Goal: Task Accomplishment & Management: Manage account settings

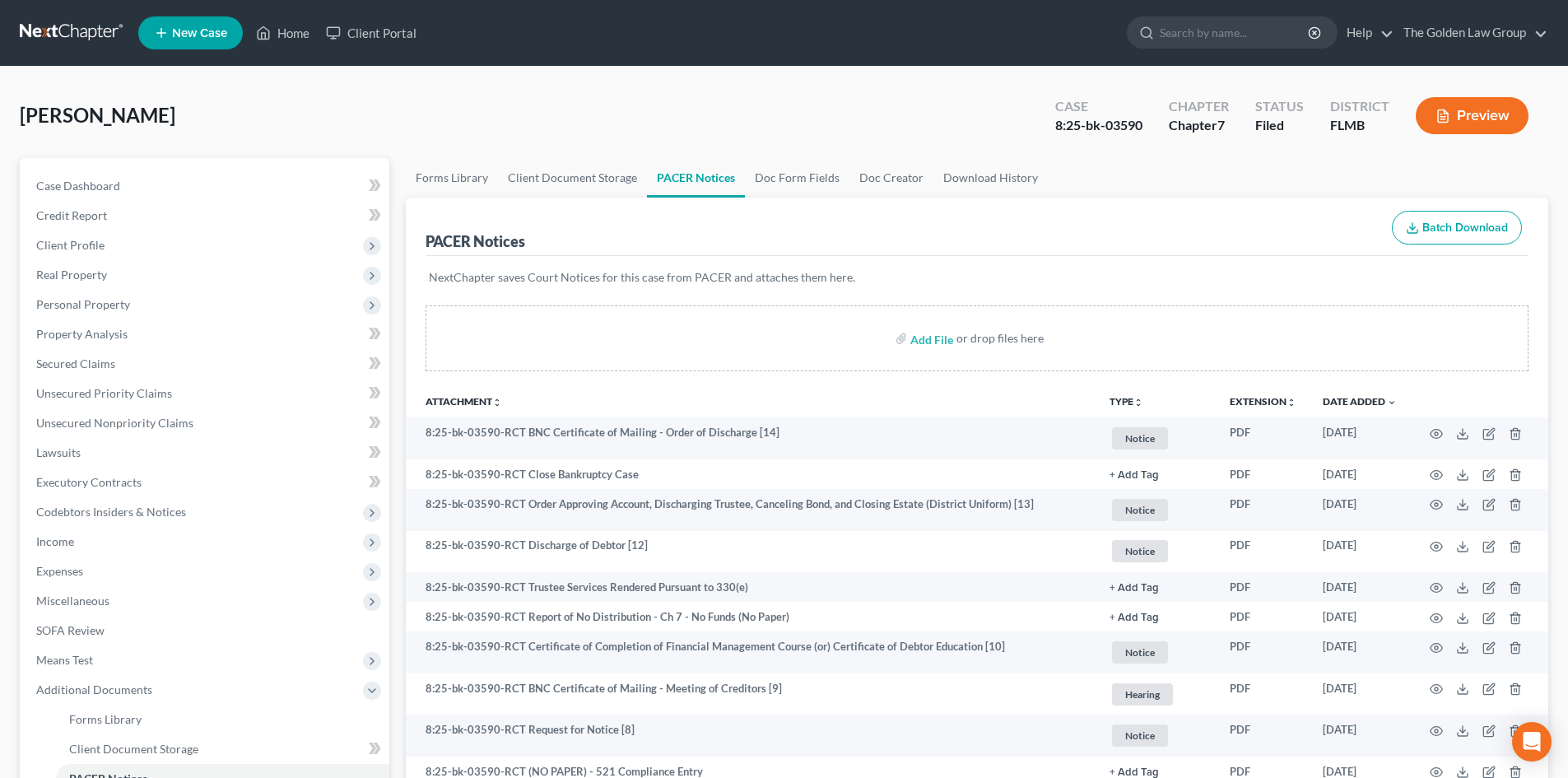
drag, startPoint x: 0, startPoint y: 0, endPoint x: 29, endPoint y: 30, distance: 41.7
click at [29, 30] on link at bounding box center [72, 33] width 105 height 30
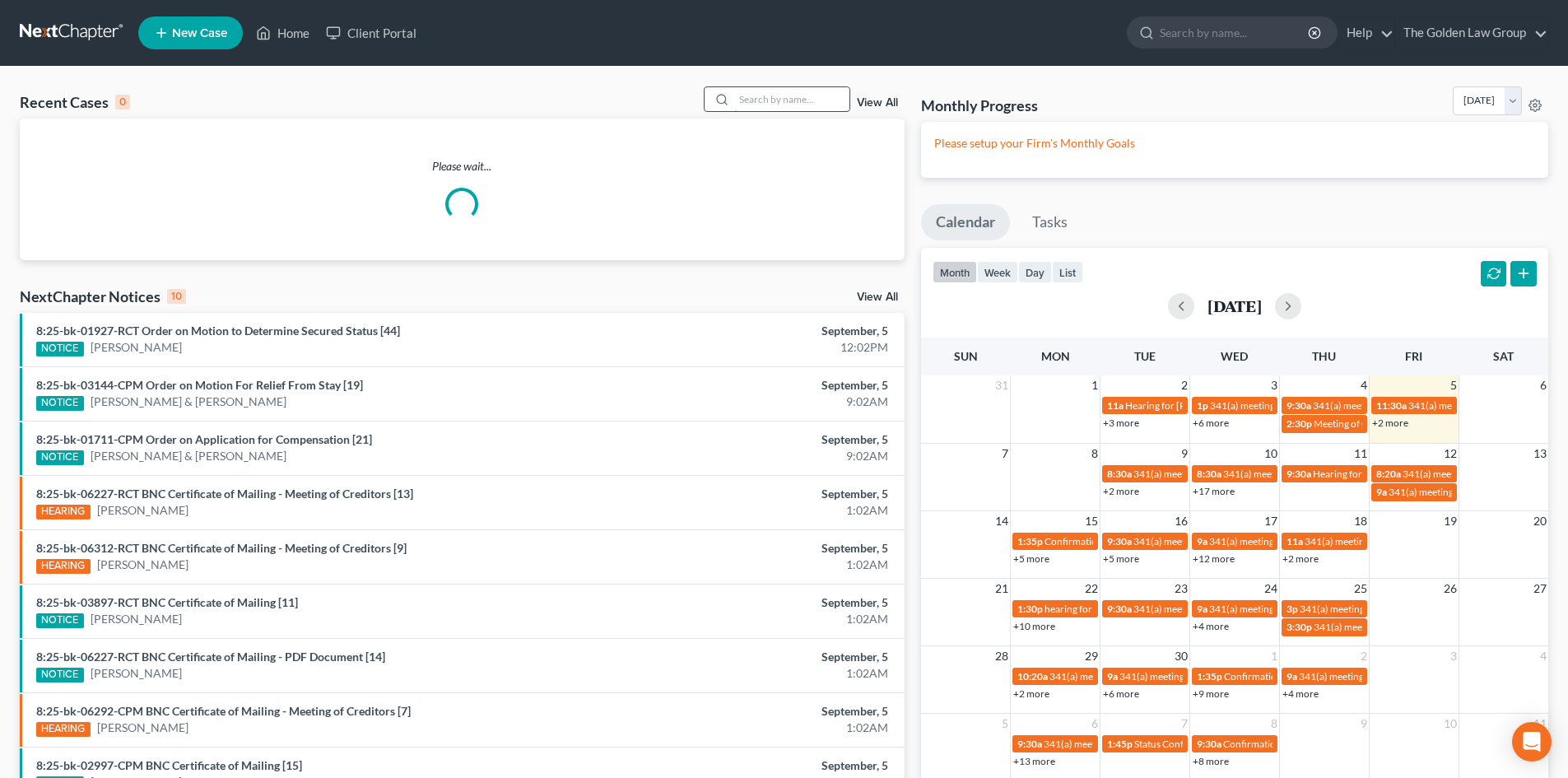
click at [750, 93] on input "search" at bounding box center [792, 99] width 116 height 24
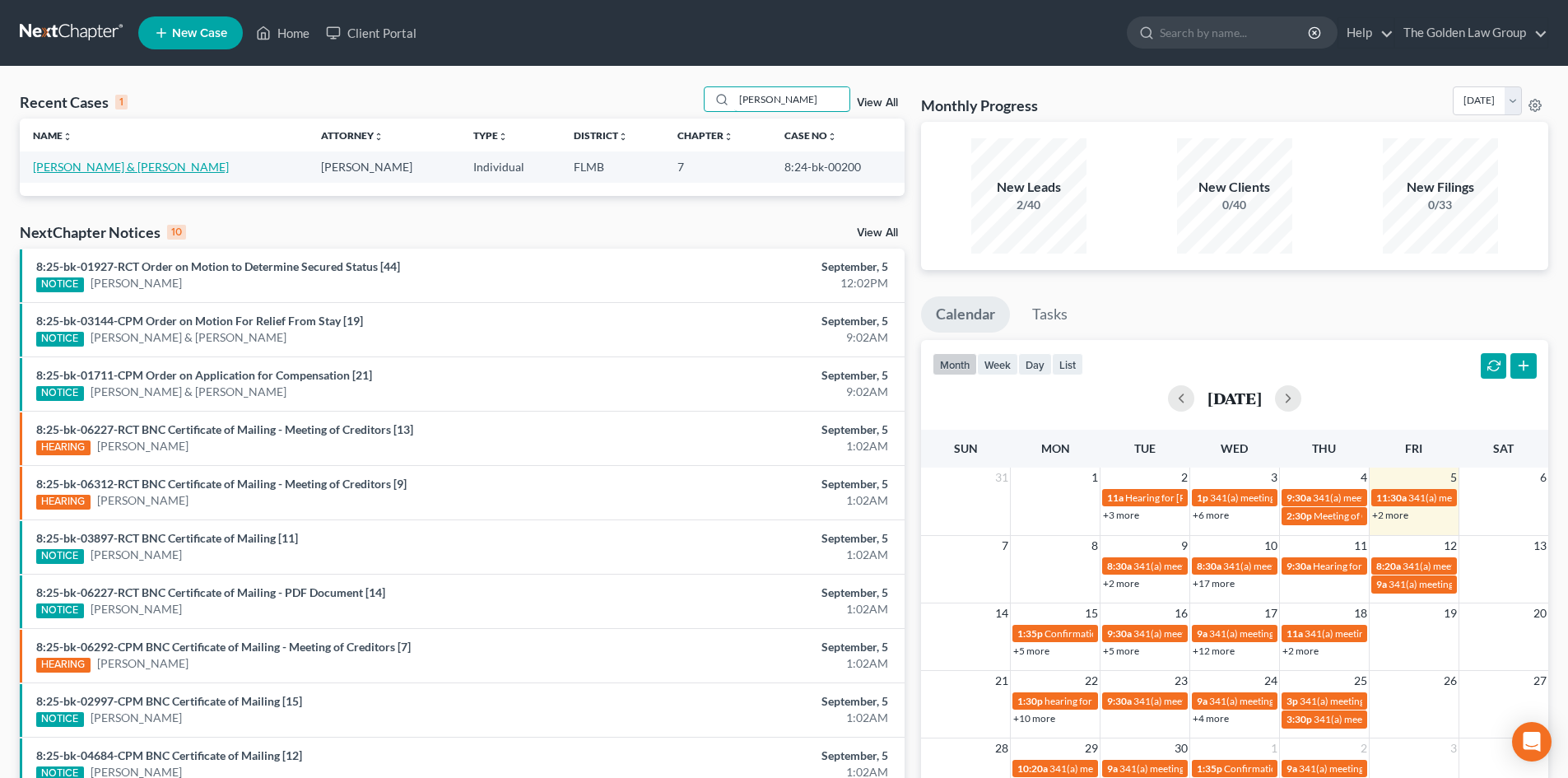
type input "[PERSON_NAME]"
click at [94, 167] on link "[PERSON_NAME] & [PERSON_NAME]" at bounding box center [131, 167] width 196 height 14
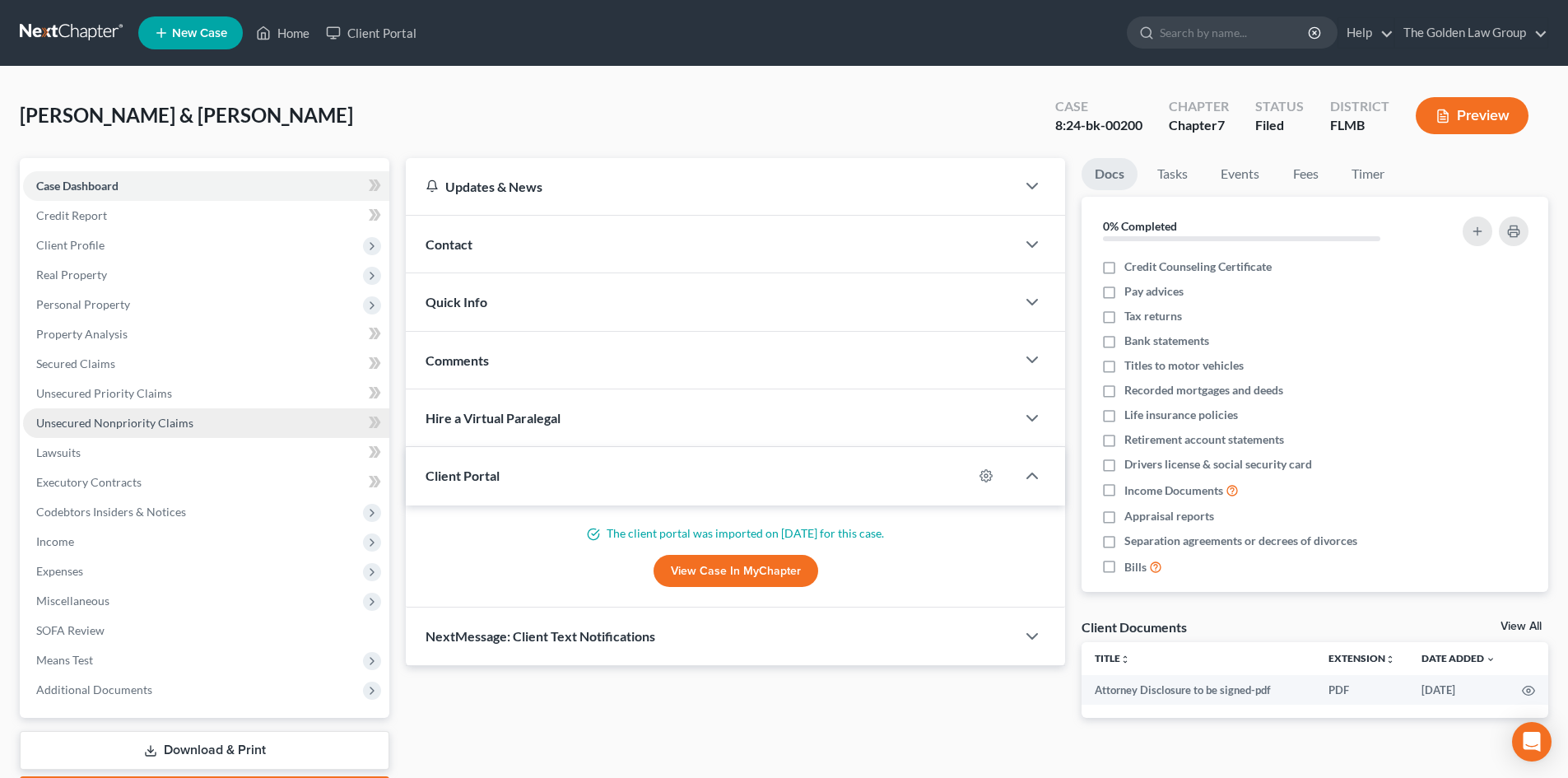
click at [124, 426] on span "Unsecured Nonpriority Claims" at bounding box center [115, 422] width 157 height 14
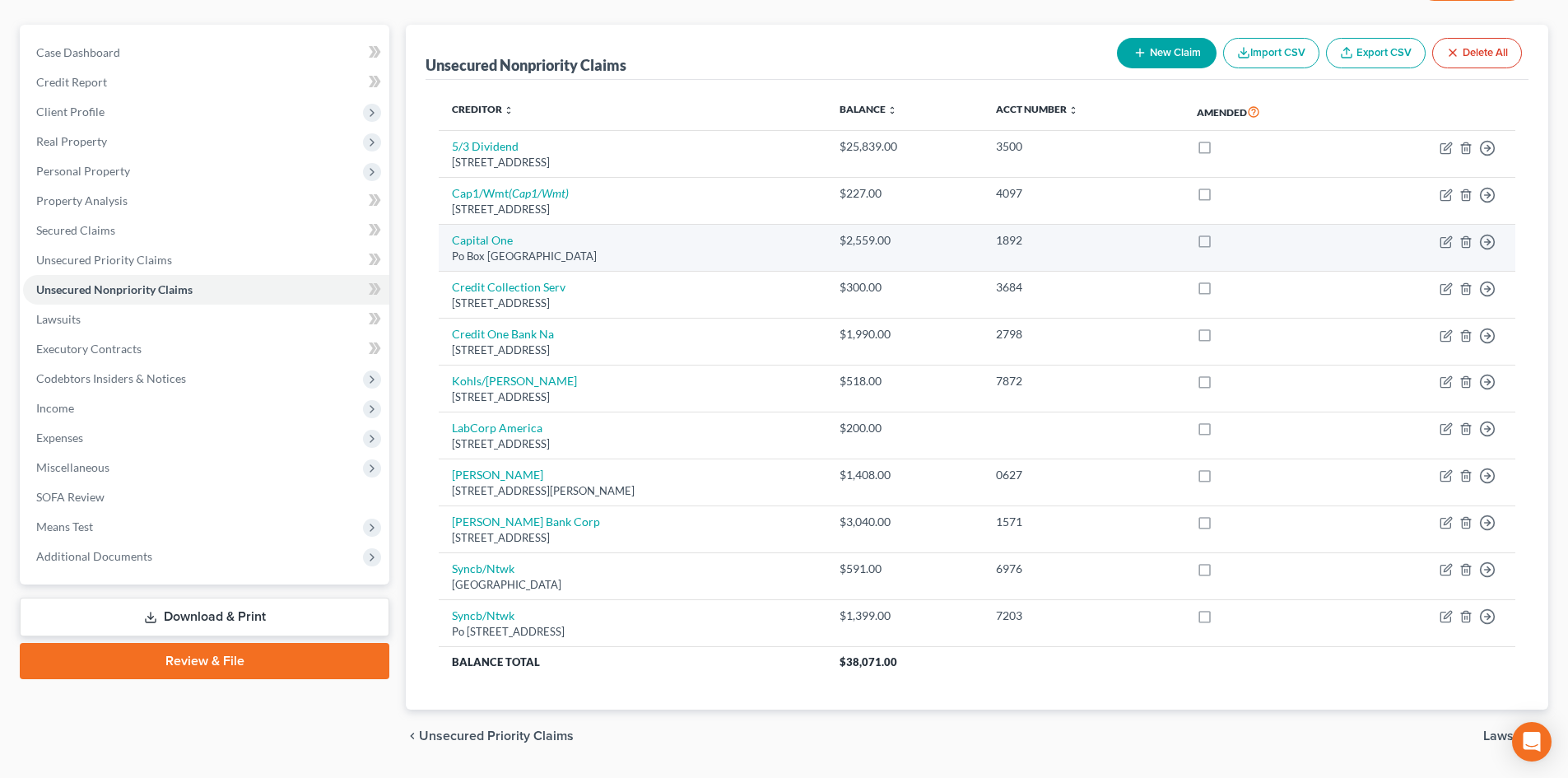
scroll to position [165, 0]
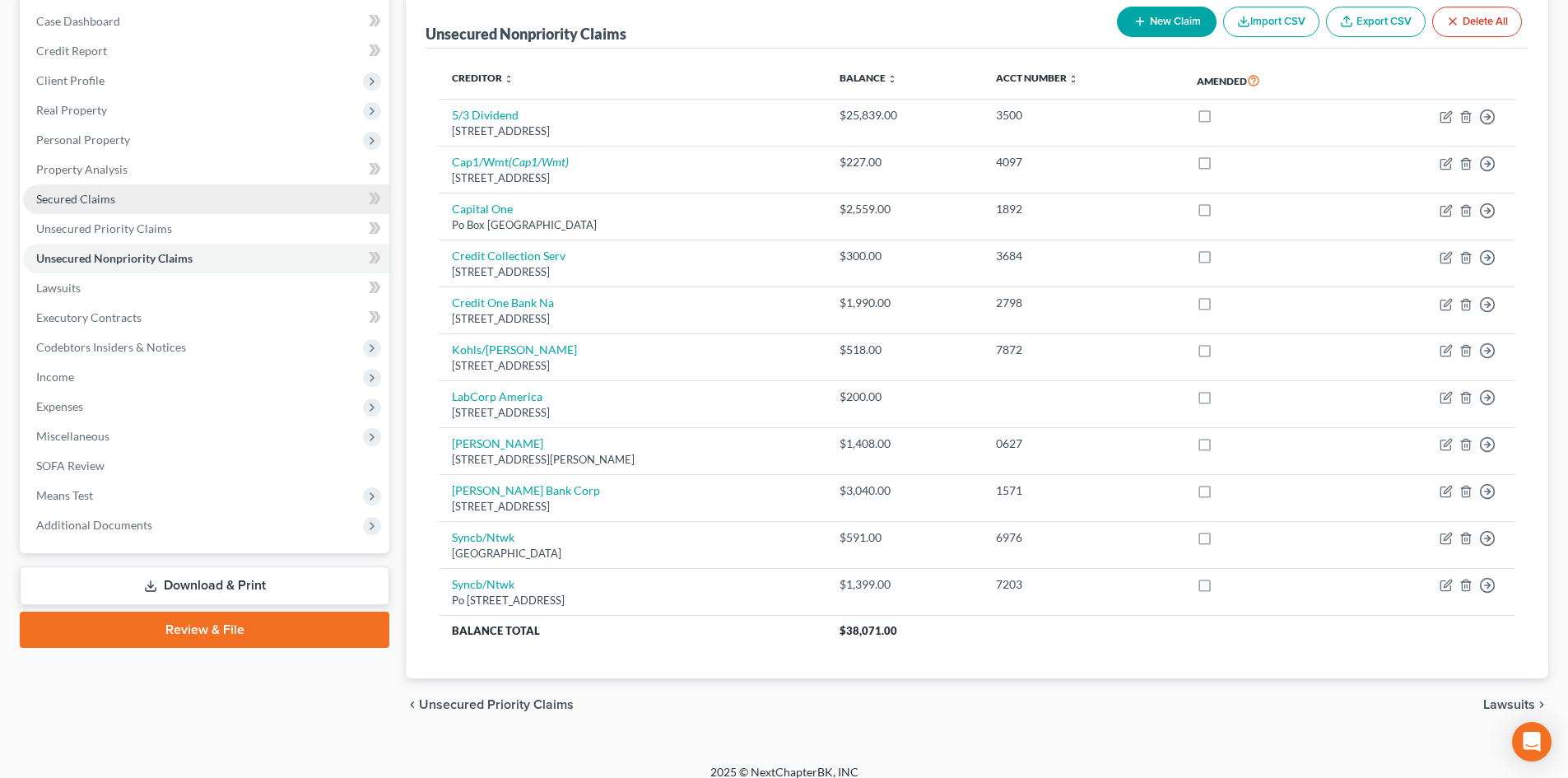
click at [123, 201] on link "Secured Claims" at bounding box center [206, 199] width 366 height 30
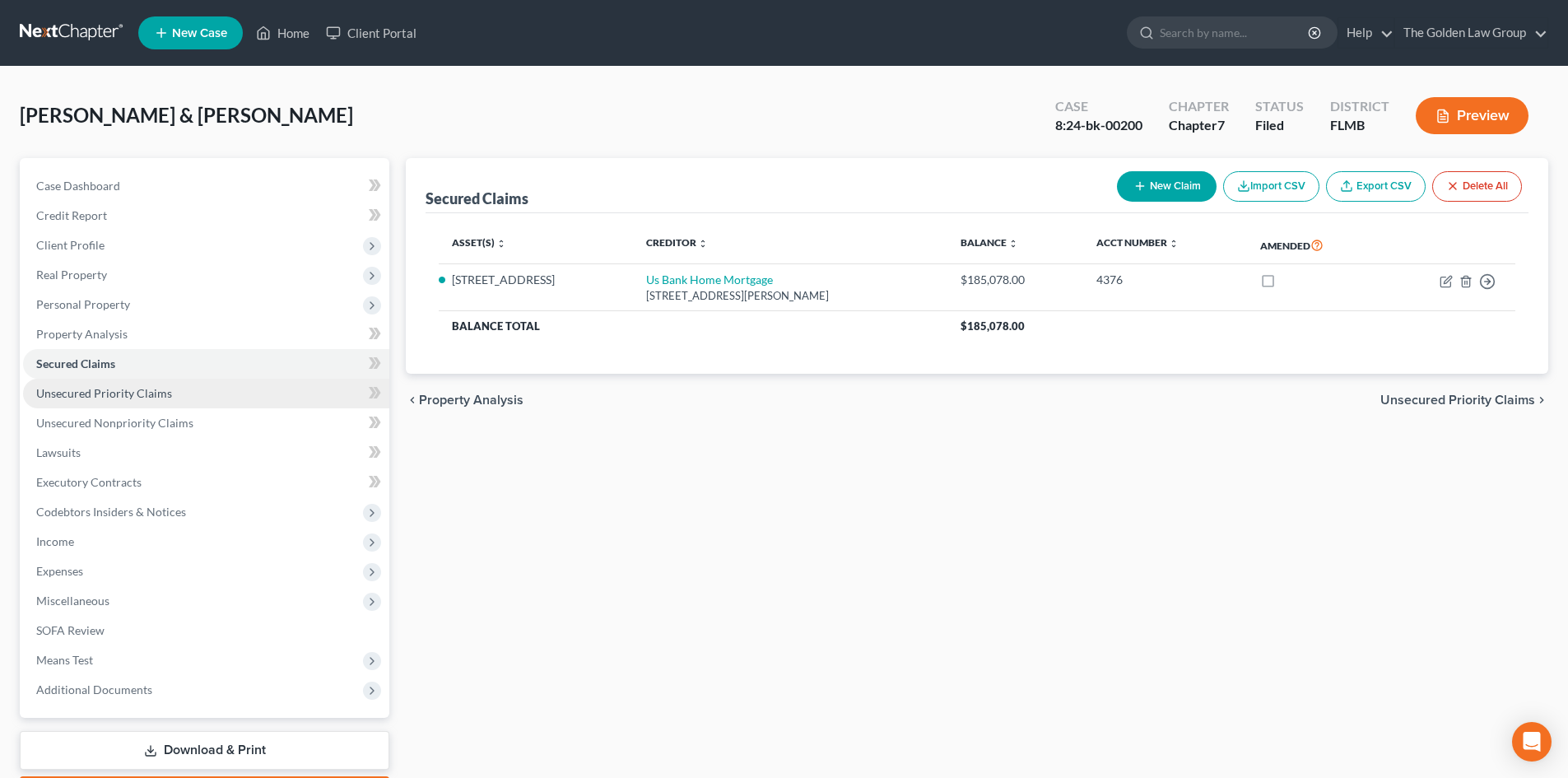
click at [159, 395] on span "Unsecured Priority Claims" at bounding box center [104, 392] width 136 height 14
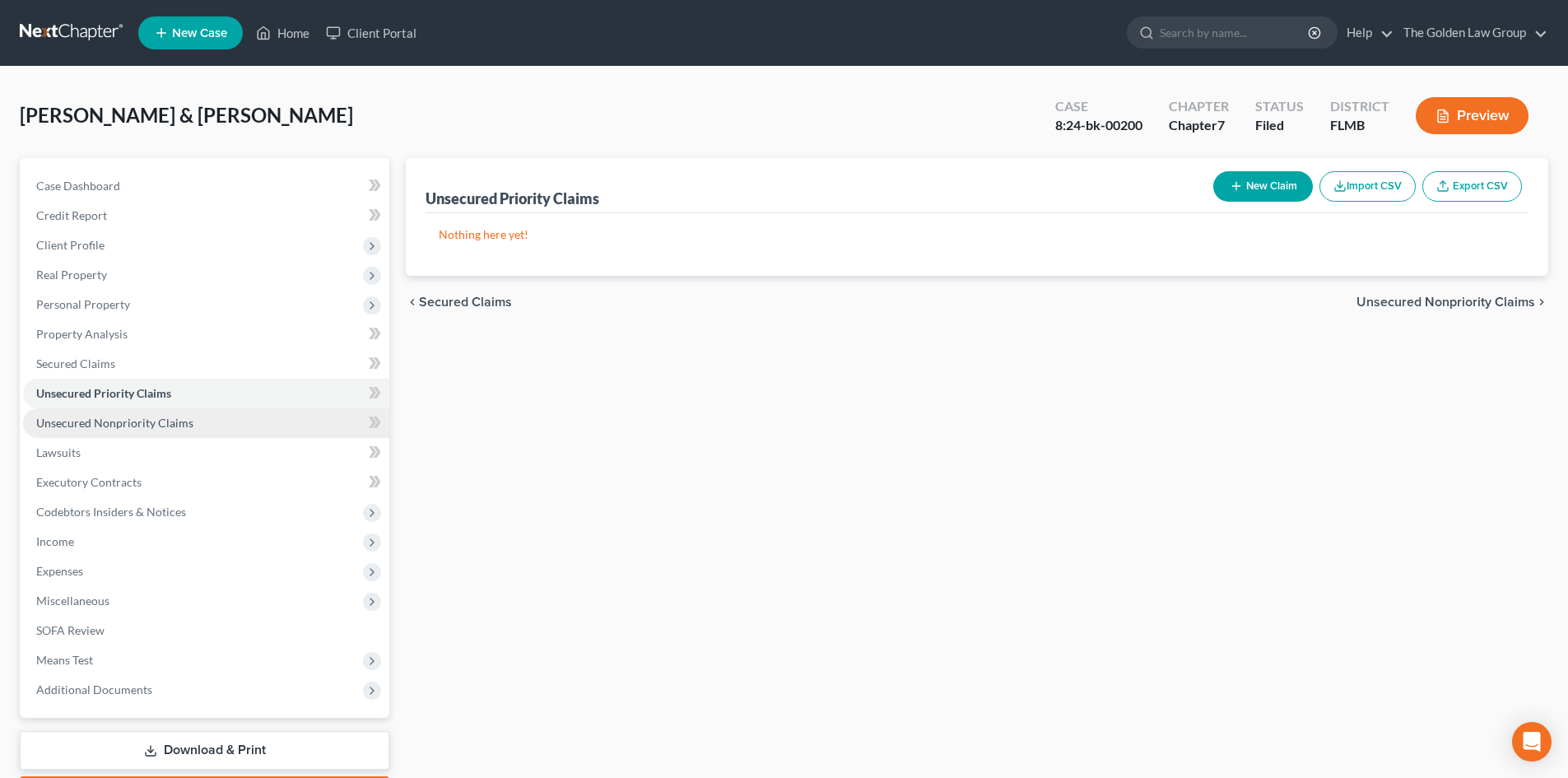
click at [143, 429] on link "Unsecured Nonpriority Claims" at bounding box center [206, 423] width 366 height 30
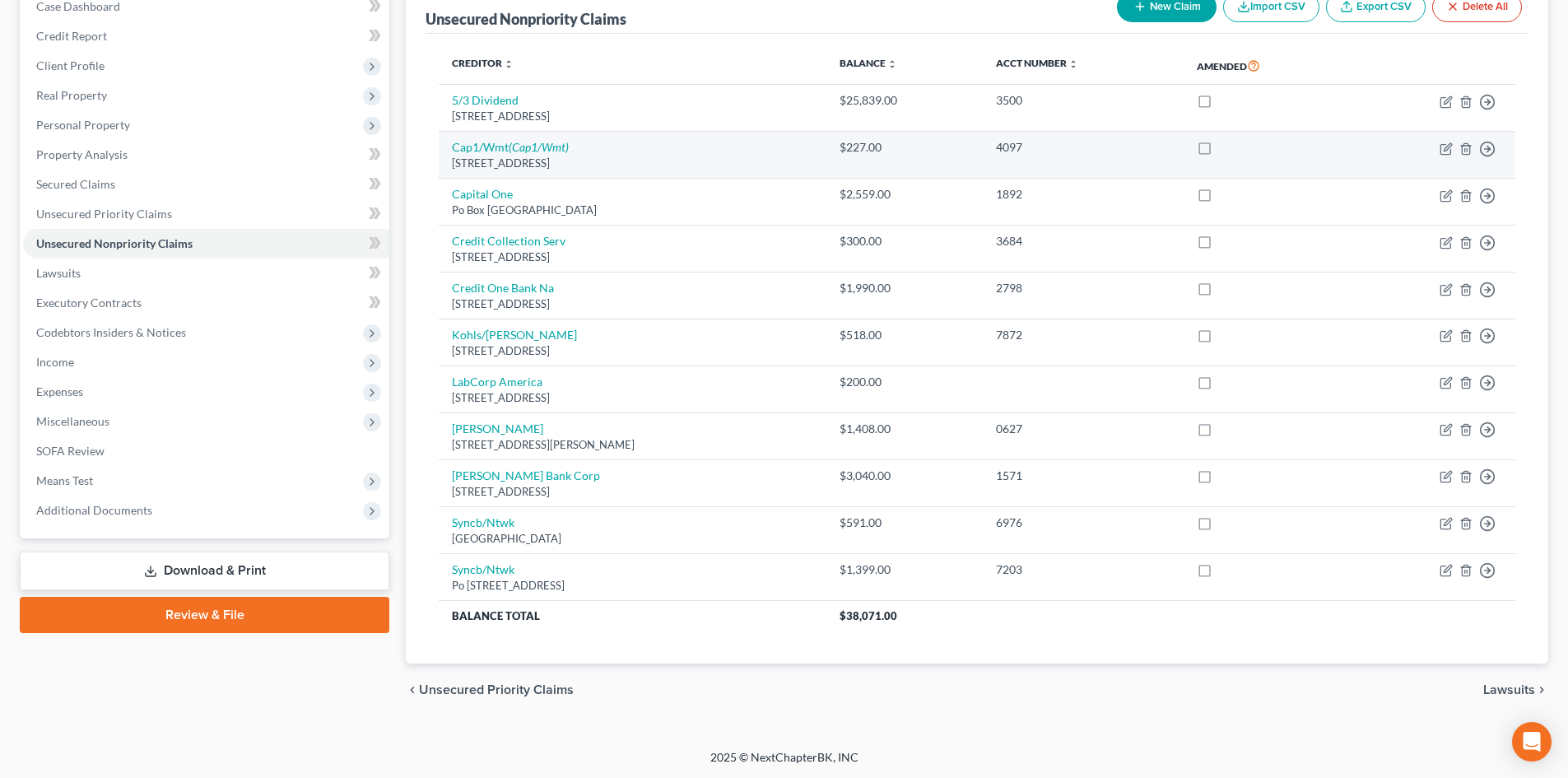
scroll to position [180, 0]
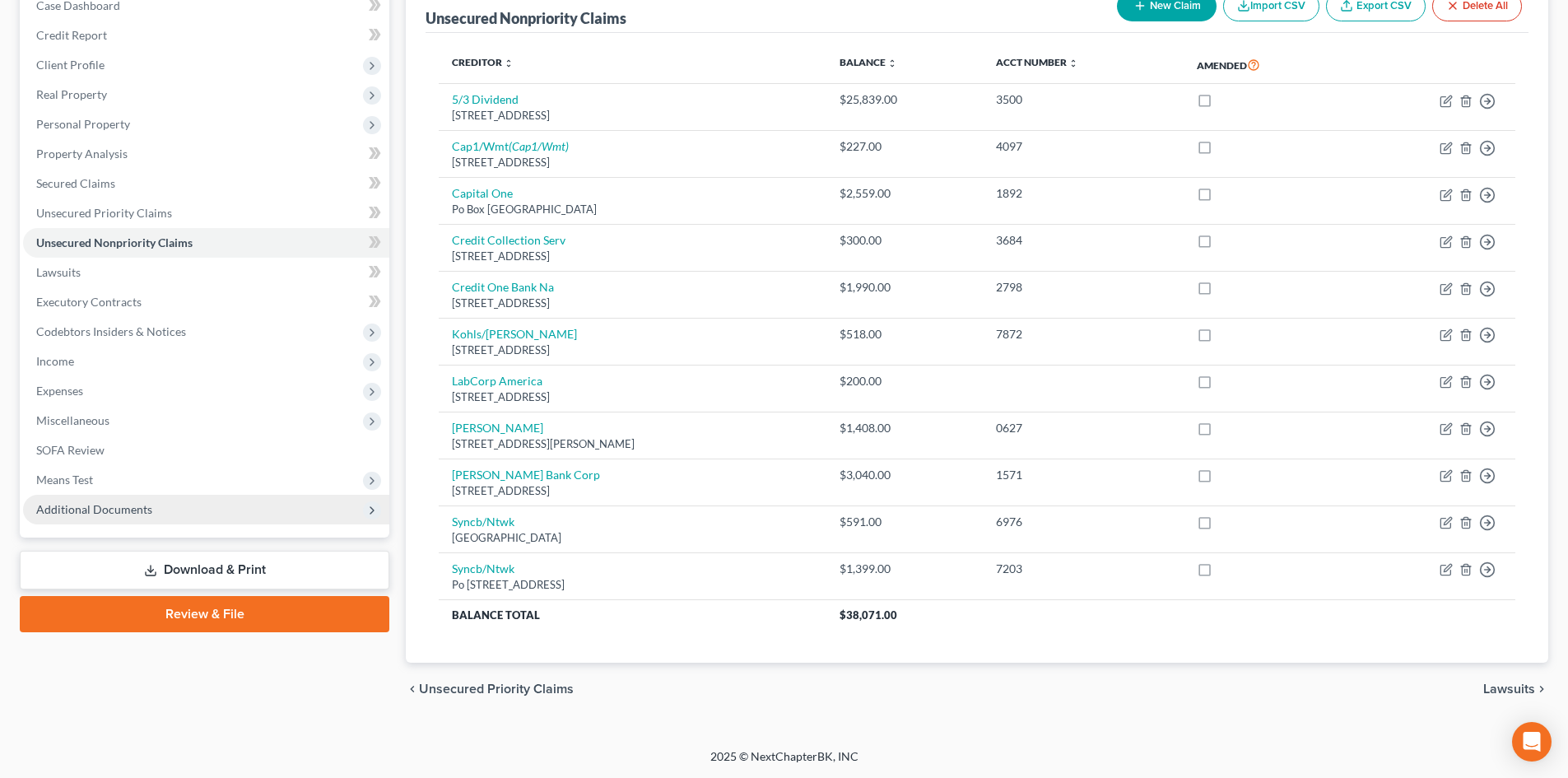
click at [133, 504] on span "Additional Documents" at bounding box center [93, 509] width 116 height 14
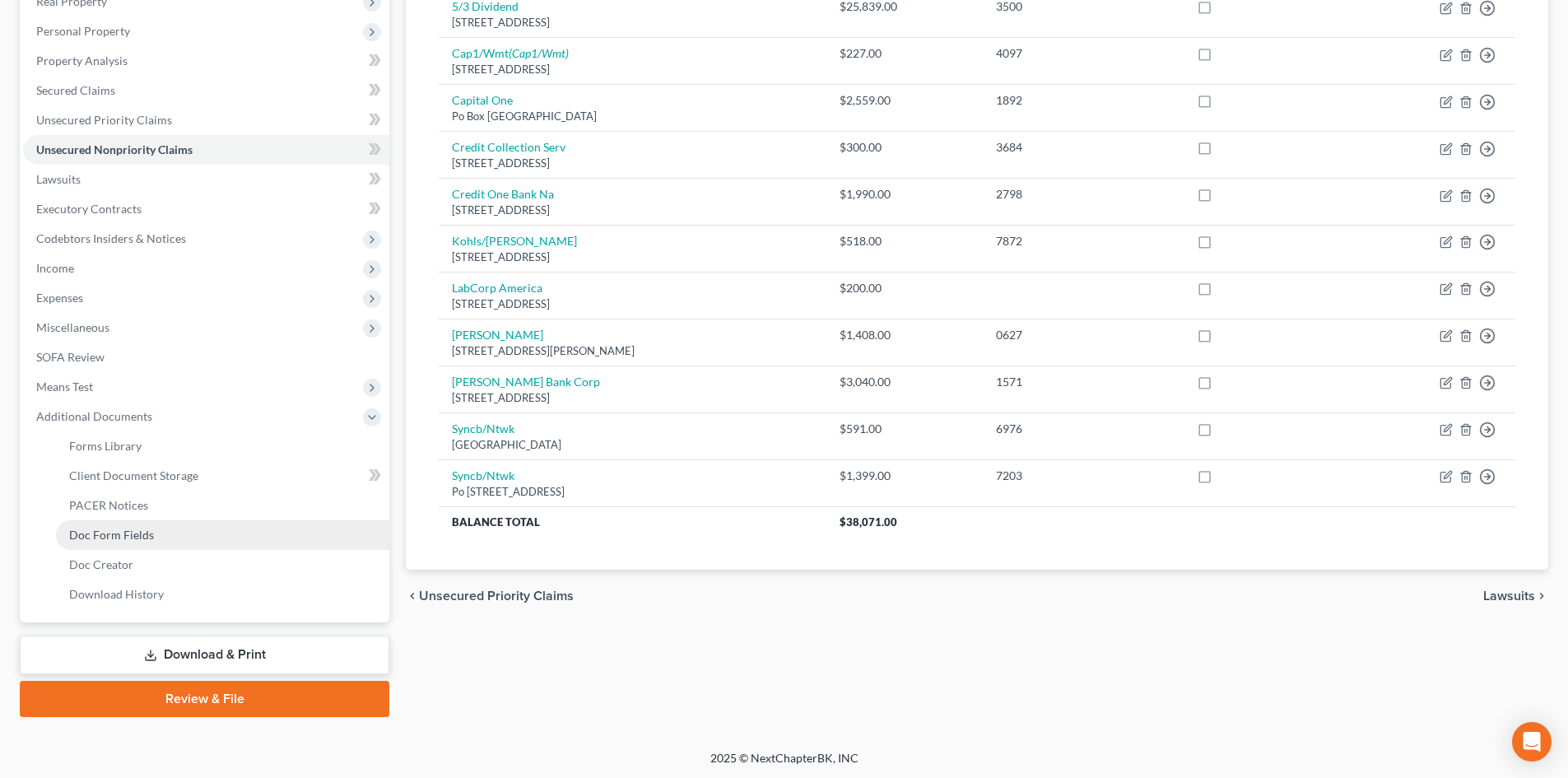
scroll to position [275, 0]
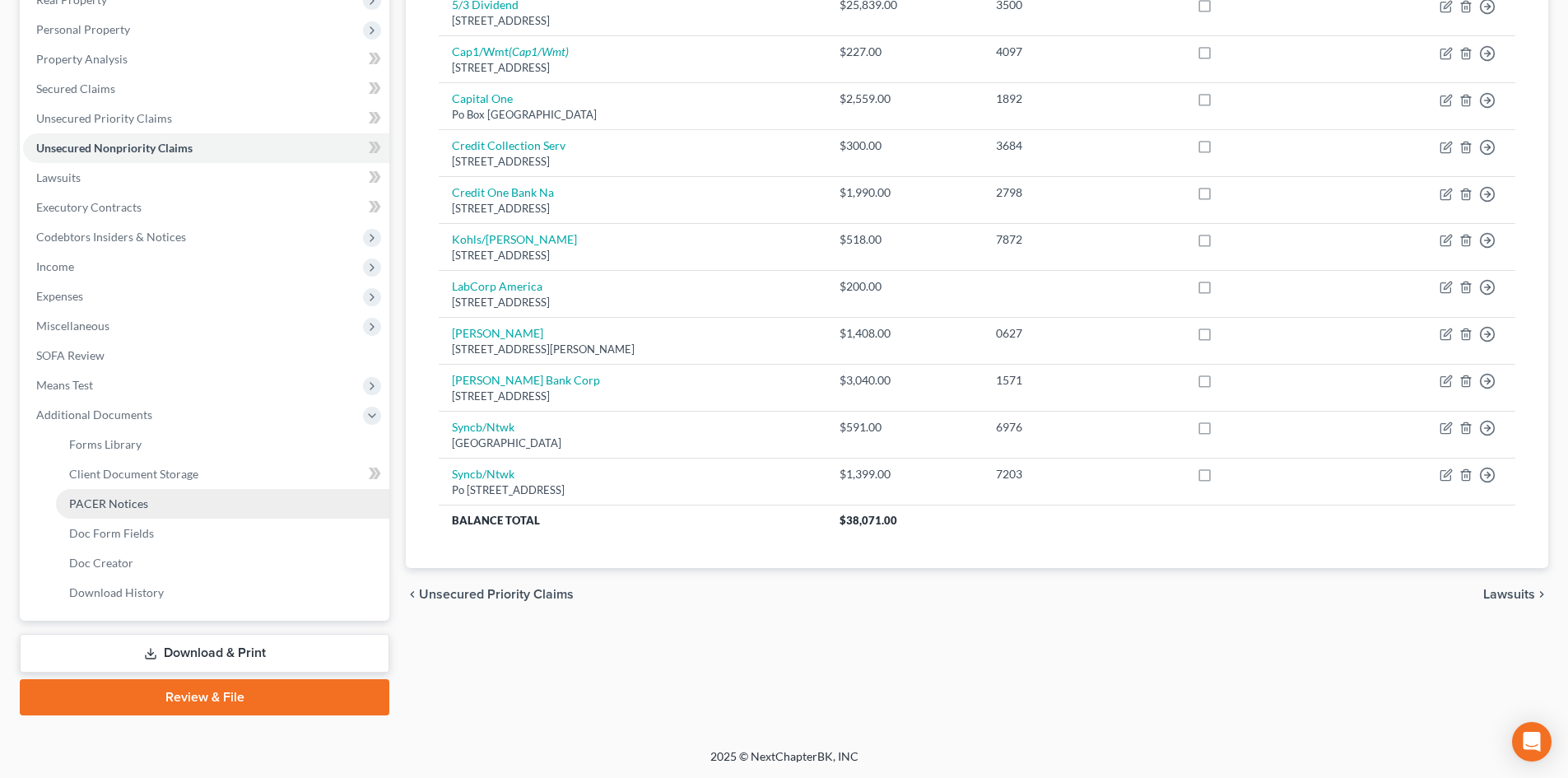
click at [136, 503] on span "PACER Notices" at bounding box center [108, 503] width 79 height 14
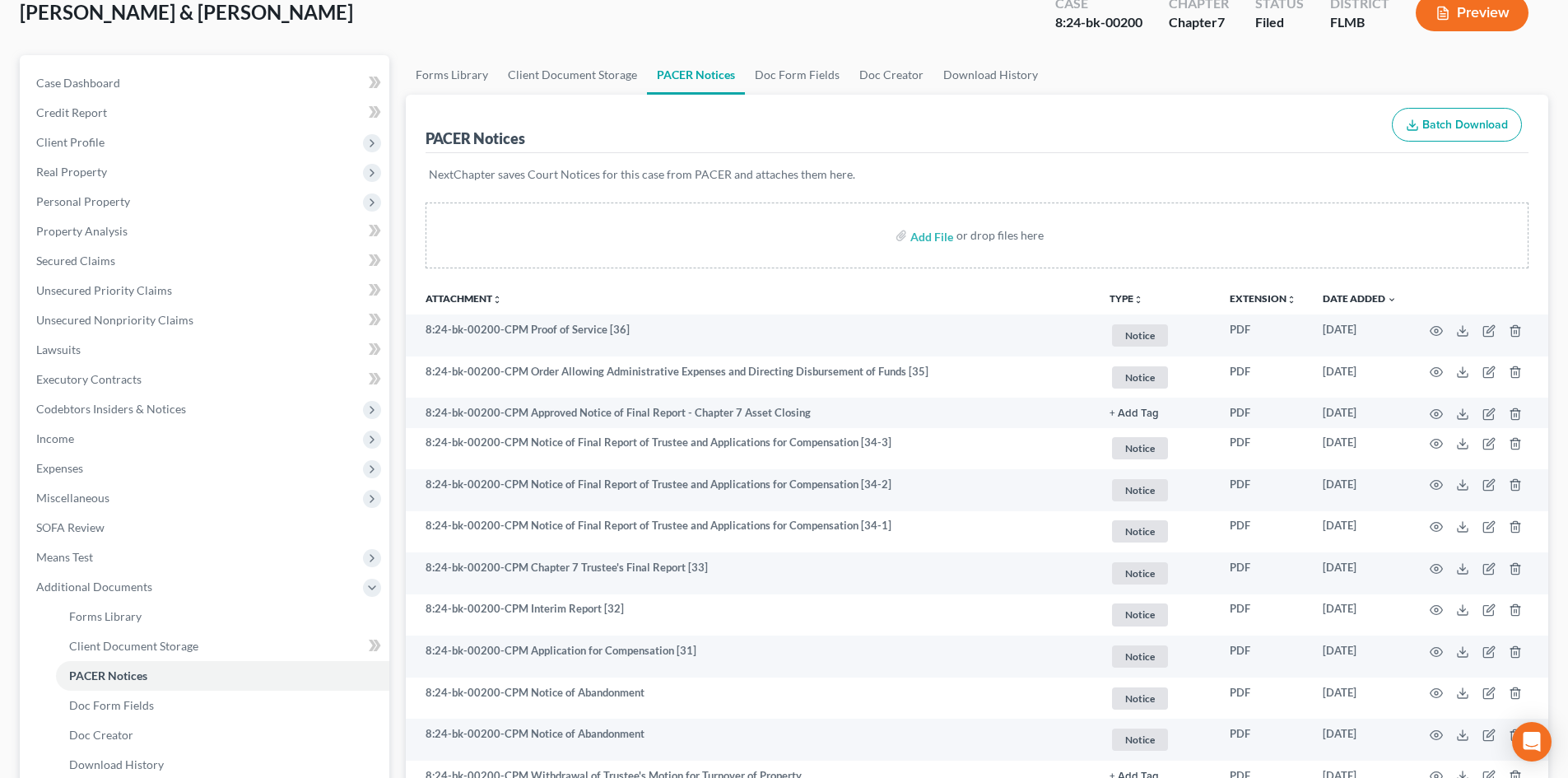
scroll to position [247, 0]
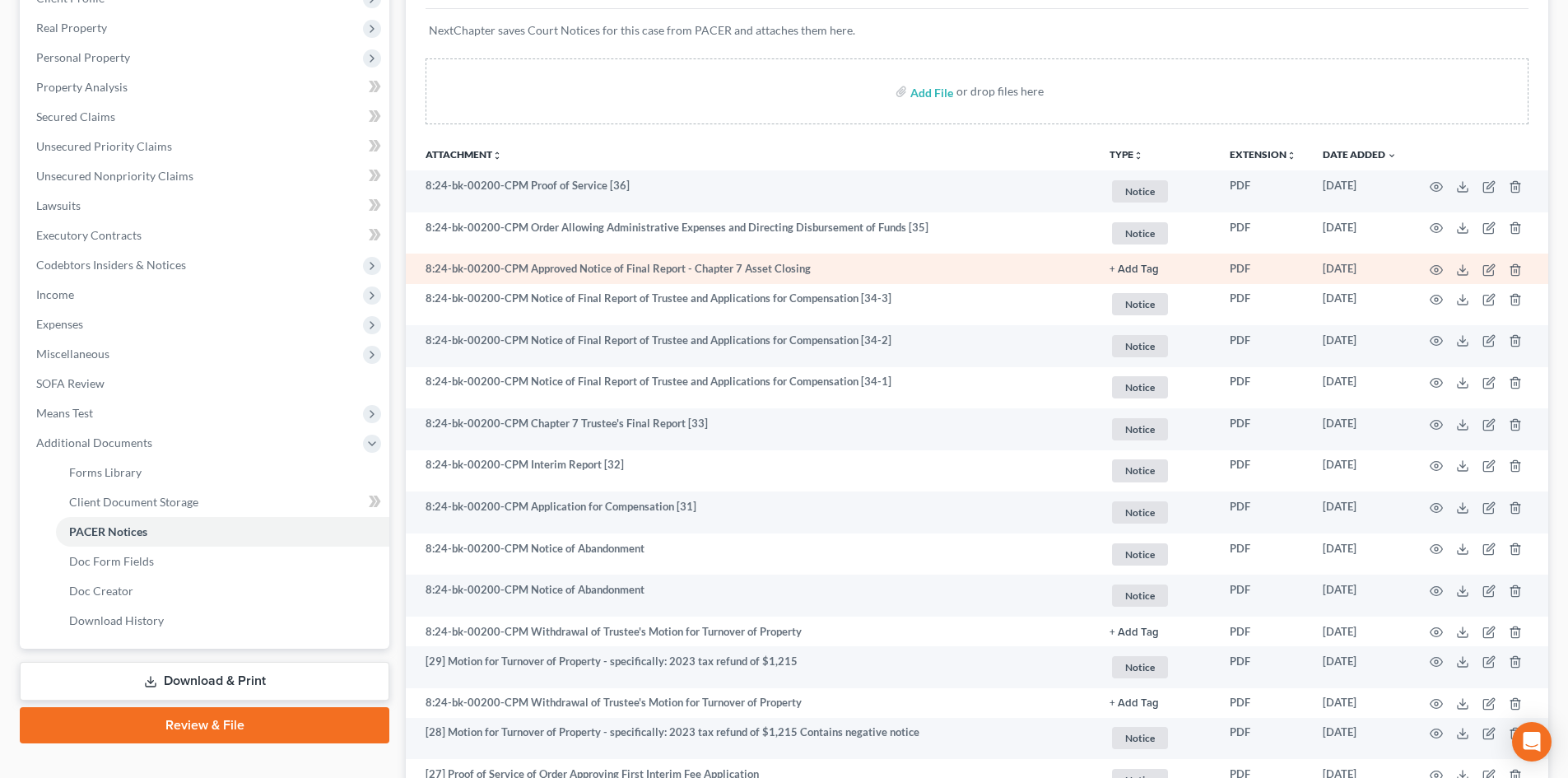
click at [1428, 267] on td at bounding box center [1478, 268] width 138 height 30
click at [1433, 267] on icon "button" at bounding box center [1436, 270] width 13 height 13
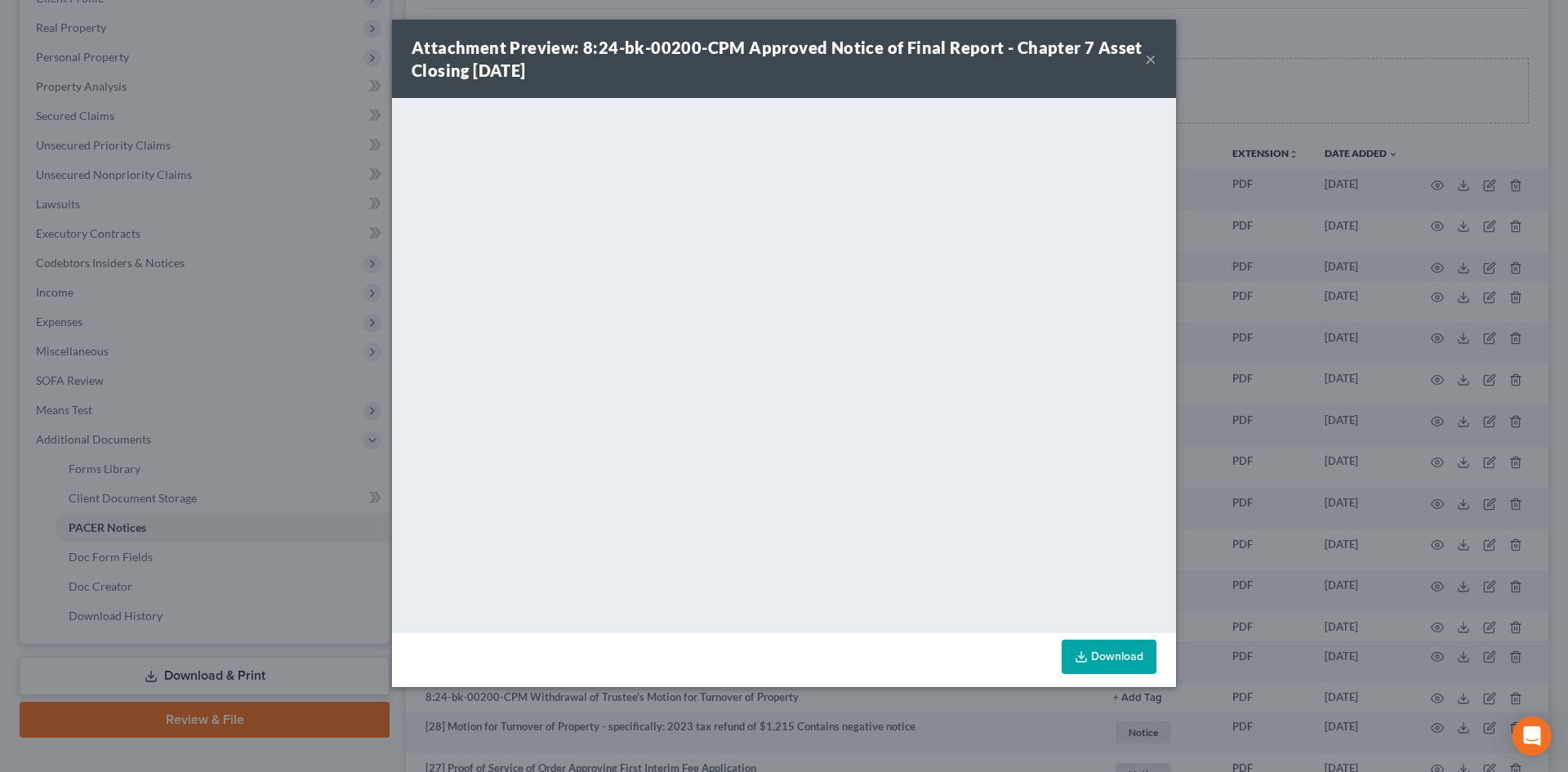
click at [1154, 49] on button "×" at bounding box center [1150, 58] width 11 height 19
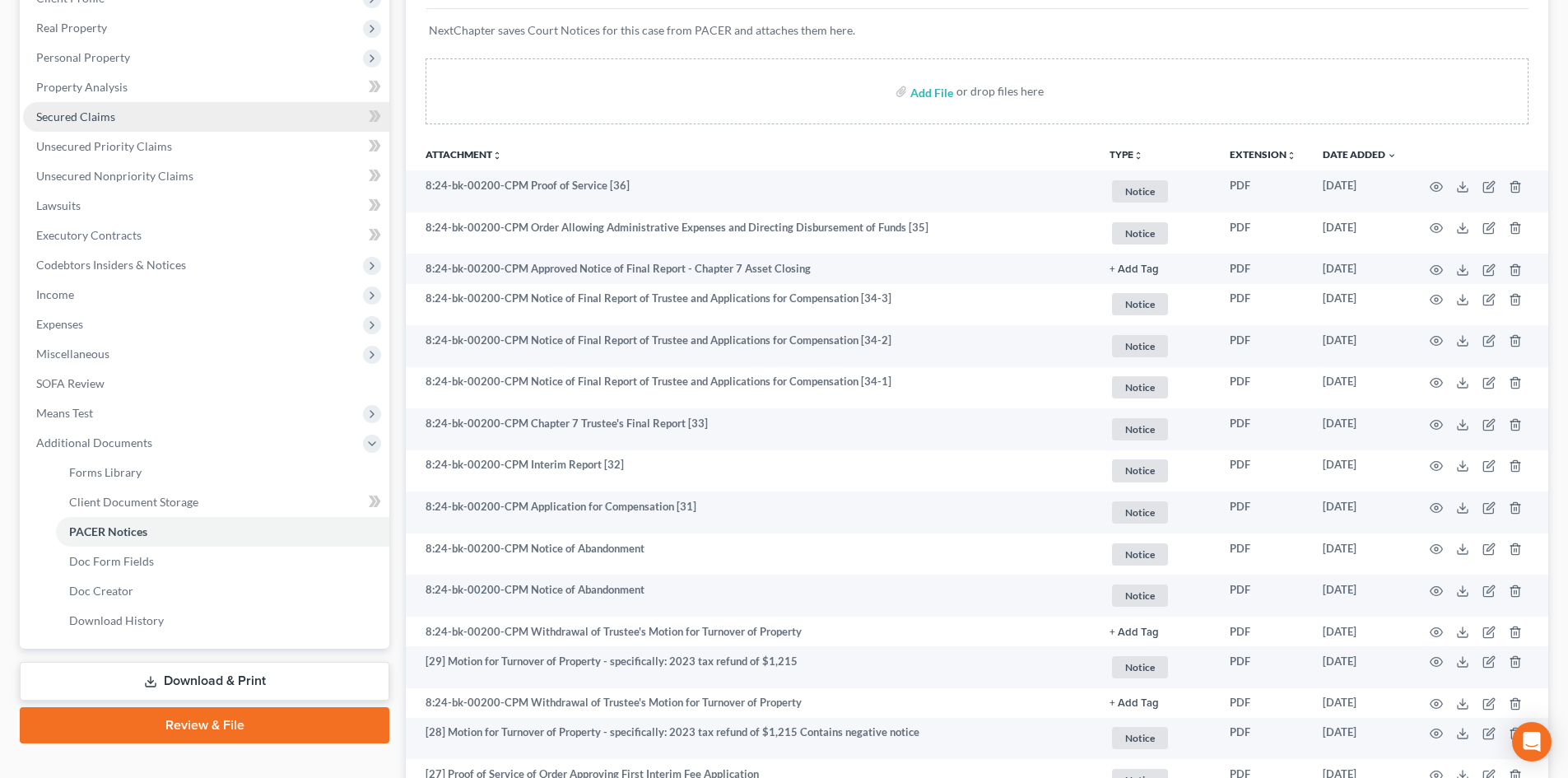
click at [123, 114] on link "Secured Claims" at bounding box center [206, 117] width 366 height 30
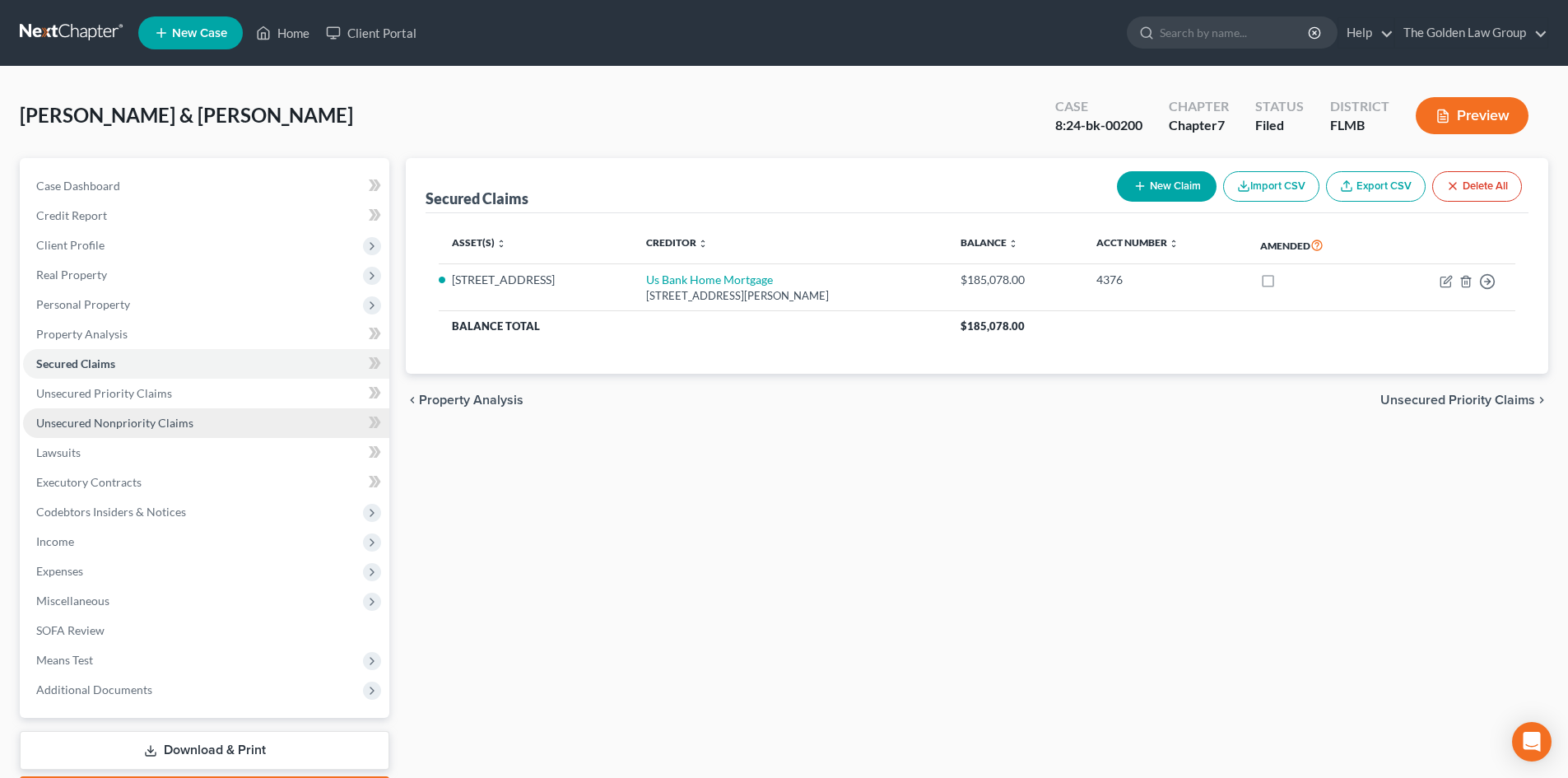
click at [114, 414] on link "Unsecured Nonpriority Claims" at bounding box center [206, 423] width 366 height 30
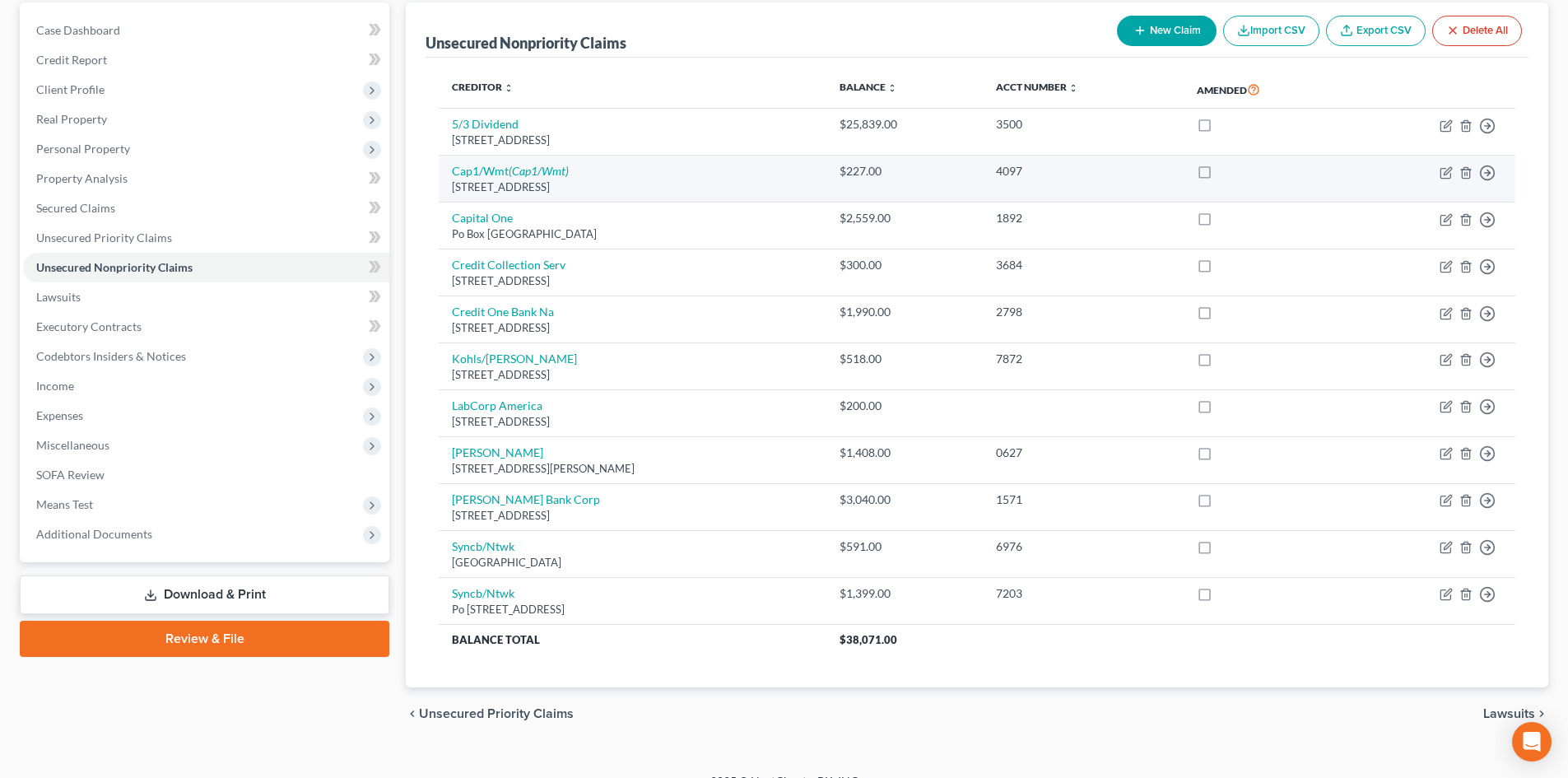
scroll to position [165, 0]
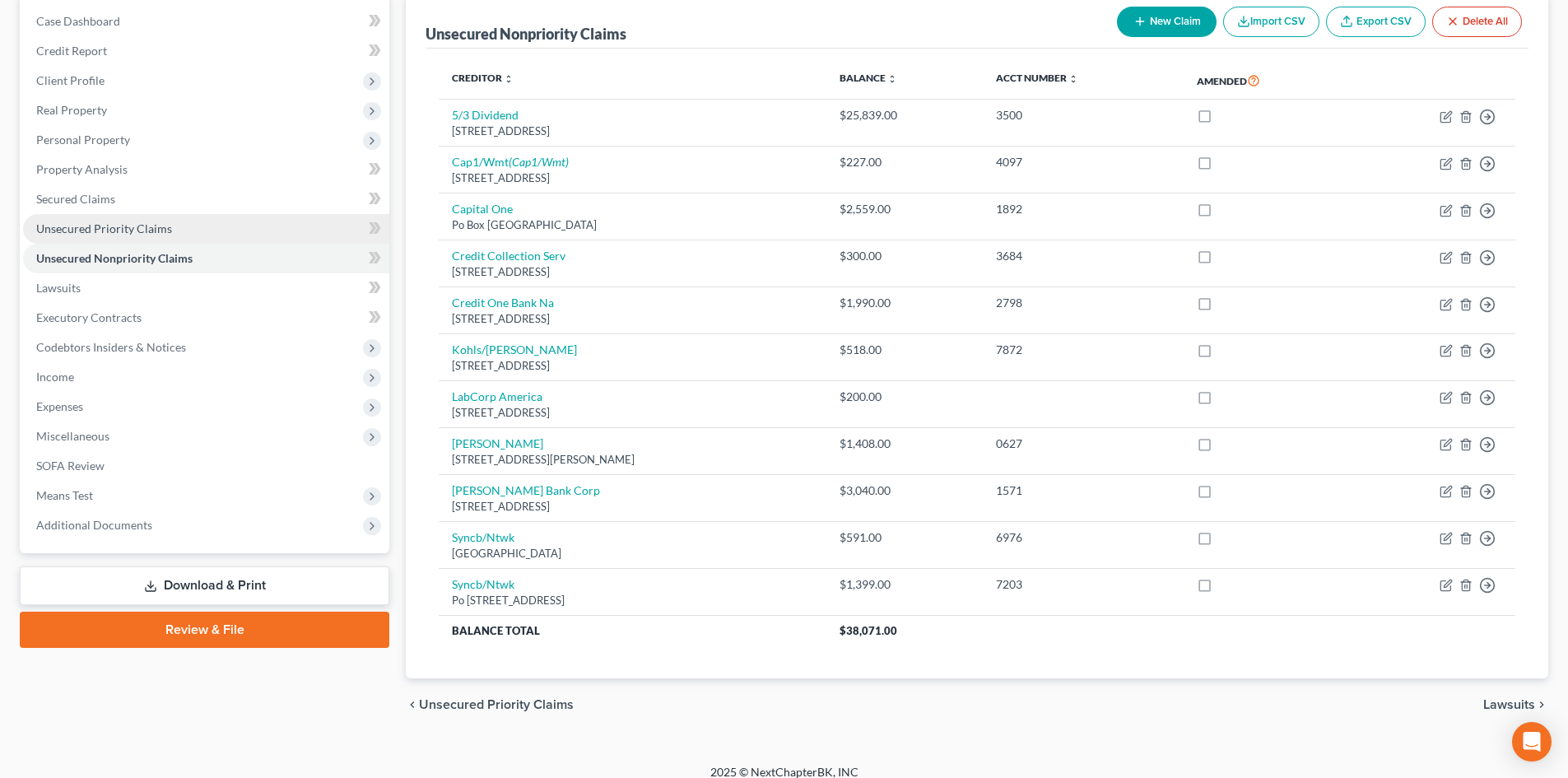
click at [131, 228] on span "Unsecured Priority Claims" at bounding box center [104, 228] width 136 height 14
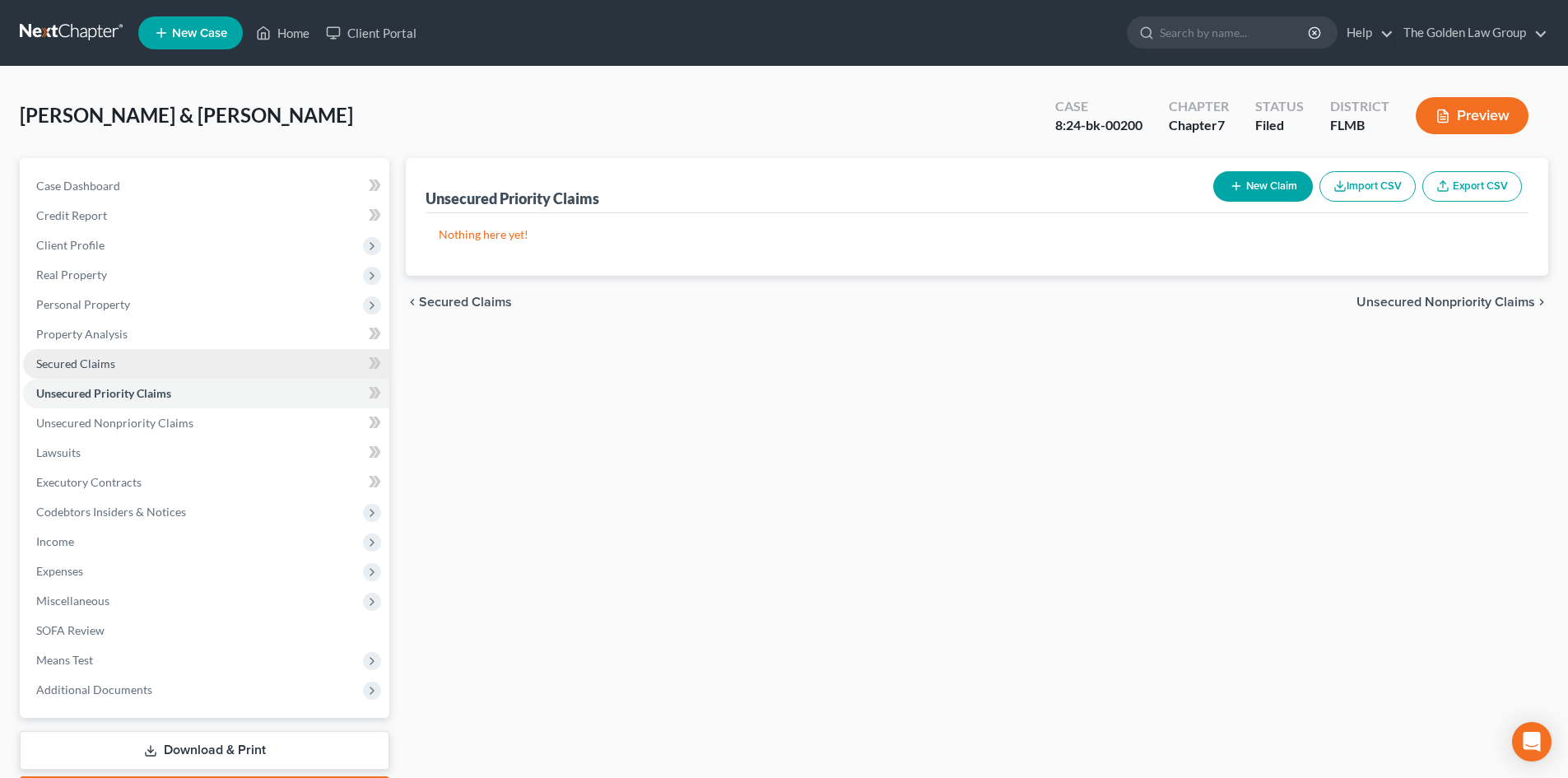
click at [117, 362] on link "Secured Claims" at bounding box center [206, 364] width 366 height 30
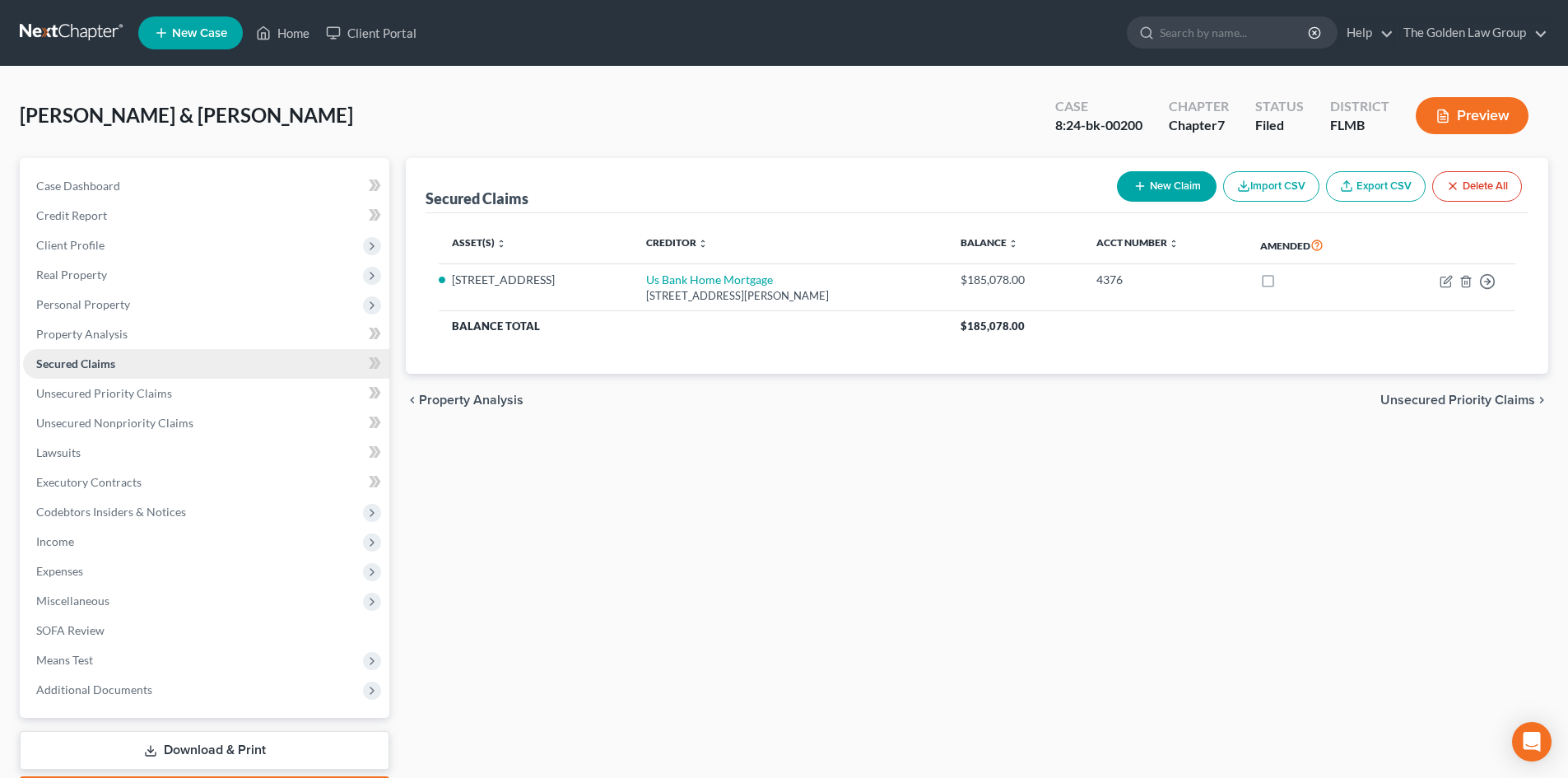
click at [124, 351] on link "Secured Claims" at bounding box center [206, 364] width 366 height 30
click at [124, 338] on span "Property Analysis" at bounding box center [81, 333] width 92 height 14
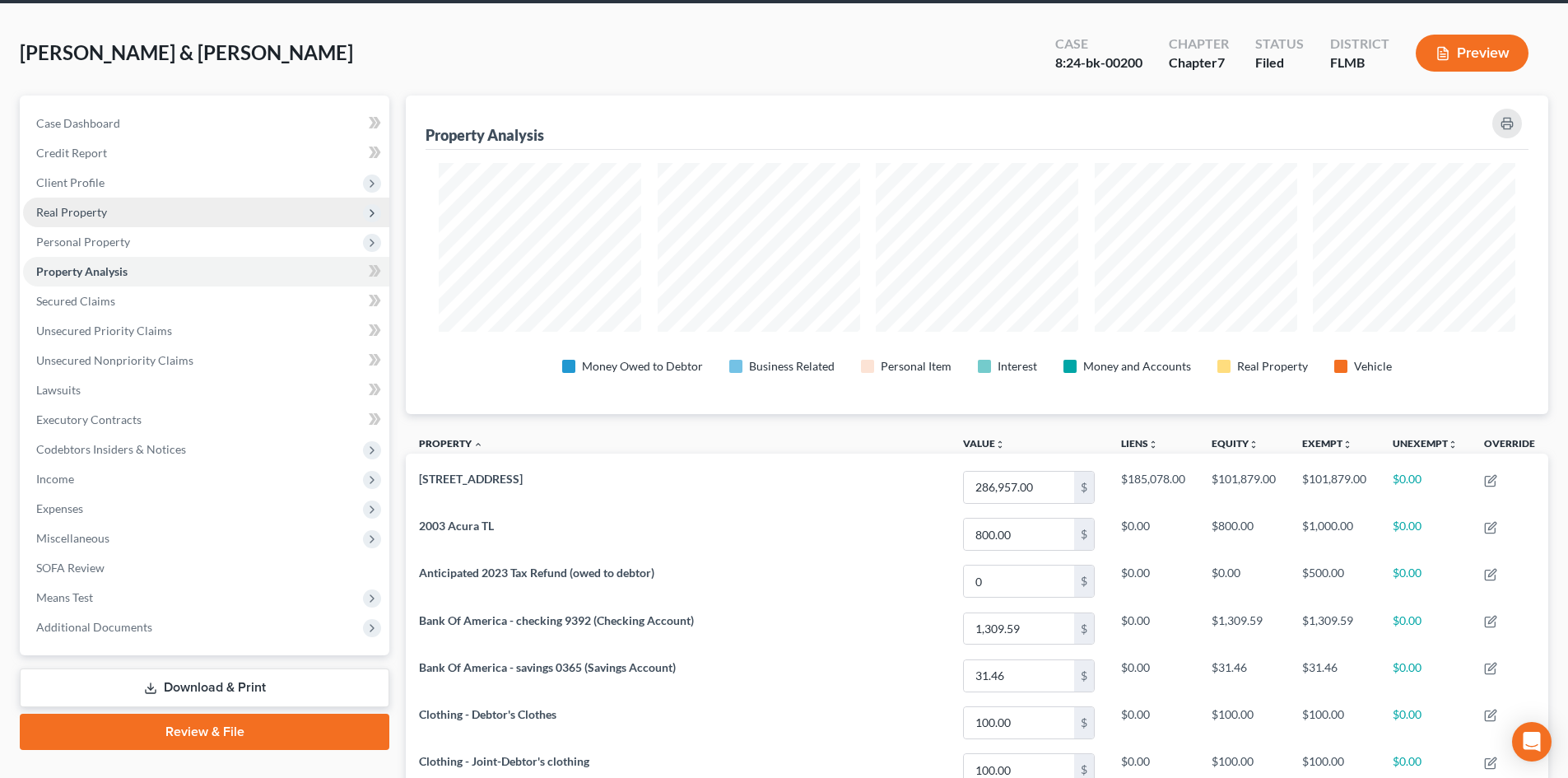
scroll to position [56, 0]
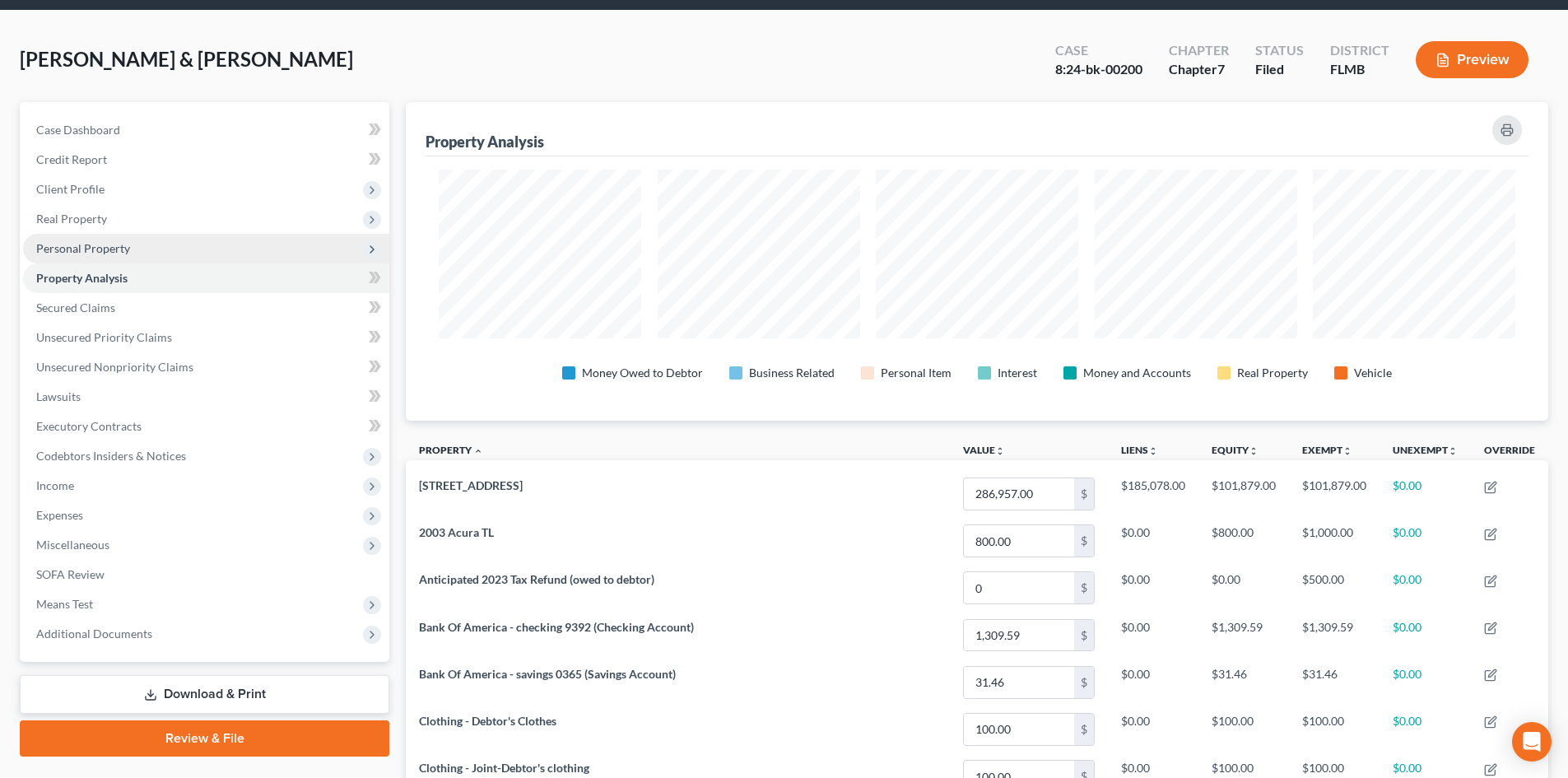
click at [107, 242] on span "Personal Property" at bounding box center [82, 248] width 93 height 14
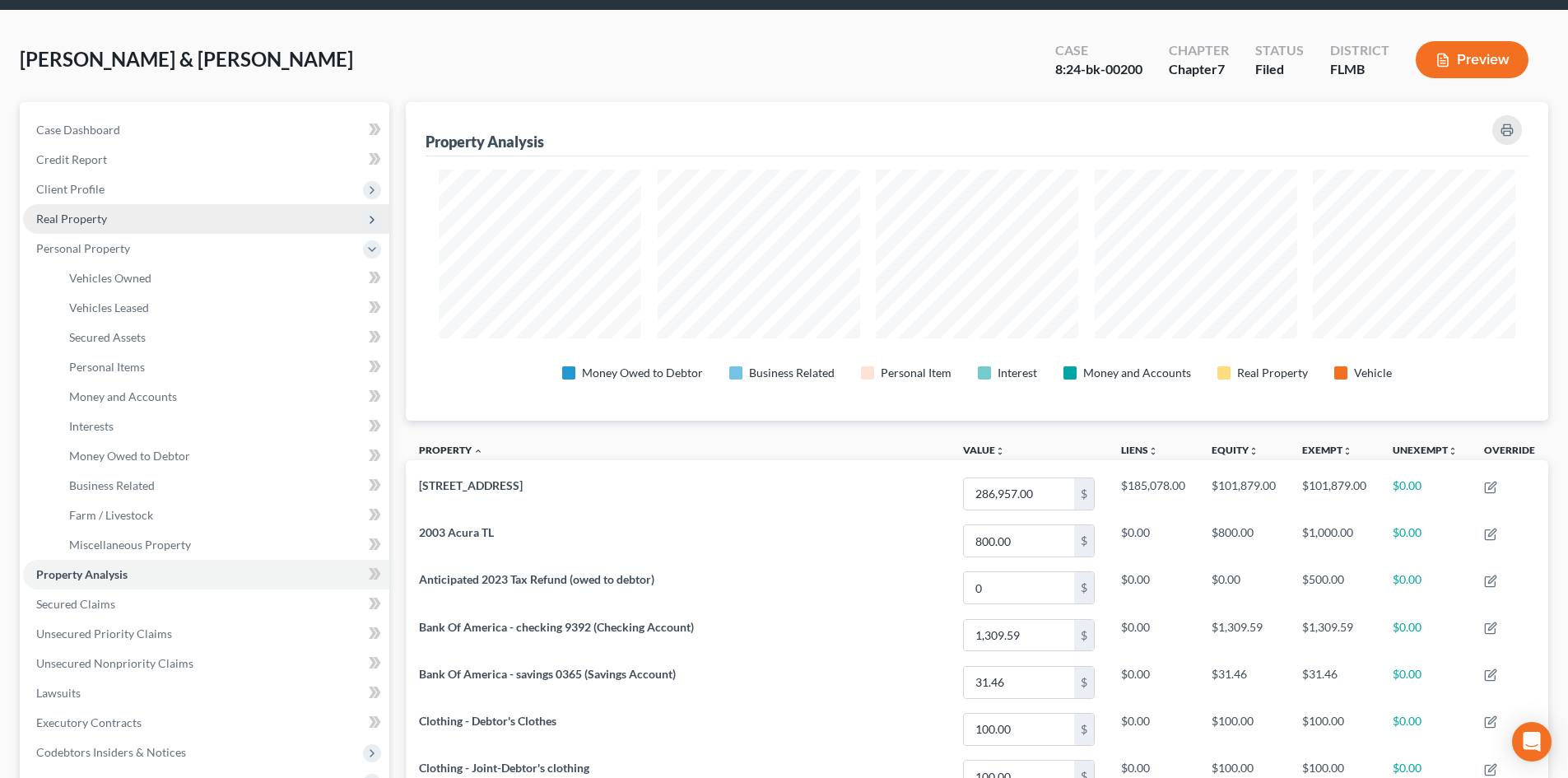
click at [98, 219] on span "Real Property" at bounding box center [71, 218] width 71 height 14
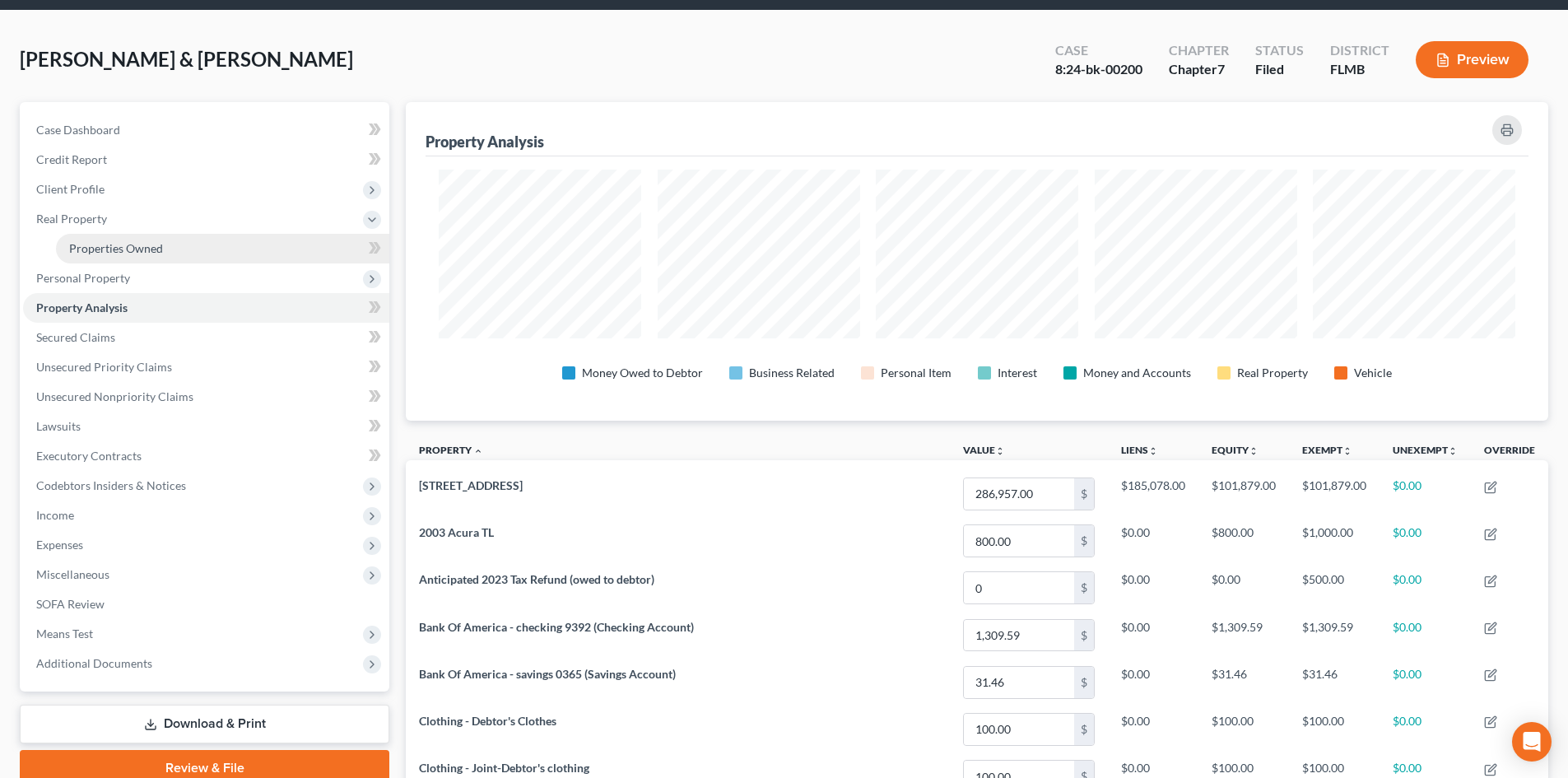
click at [116, 250] on span "Properties Owned" at bounding box center [116, 248] width 93 height 14
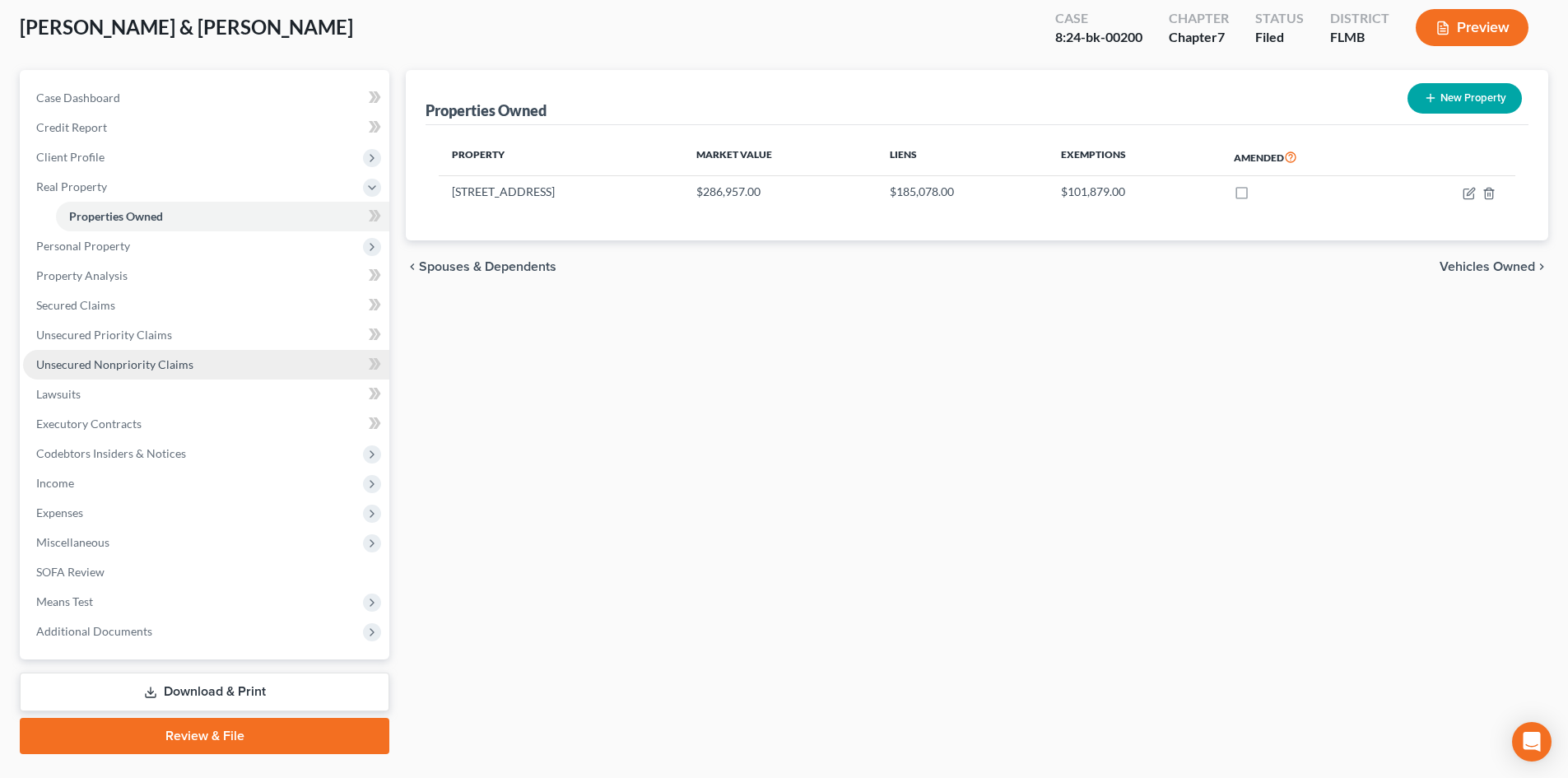
scroll to position [127, 0]
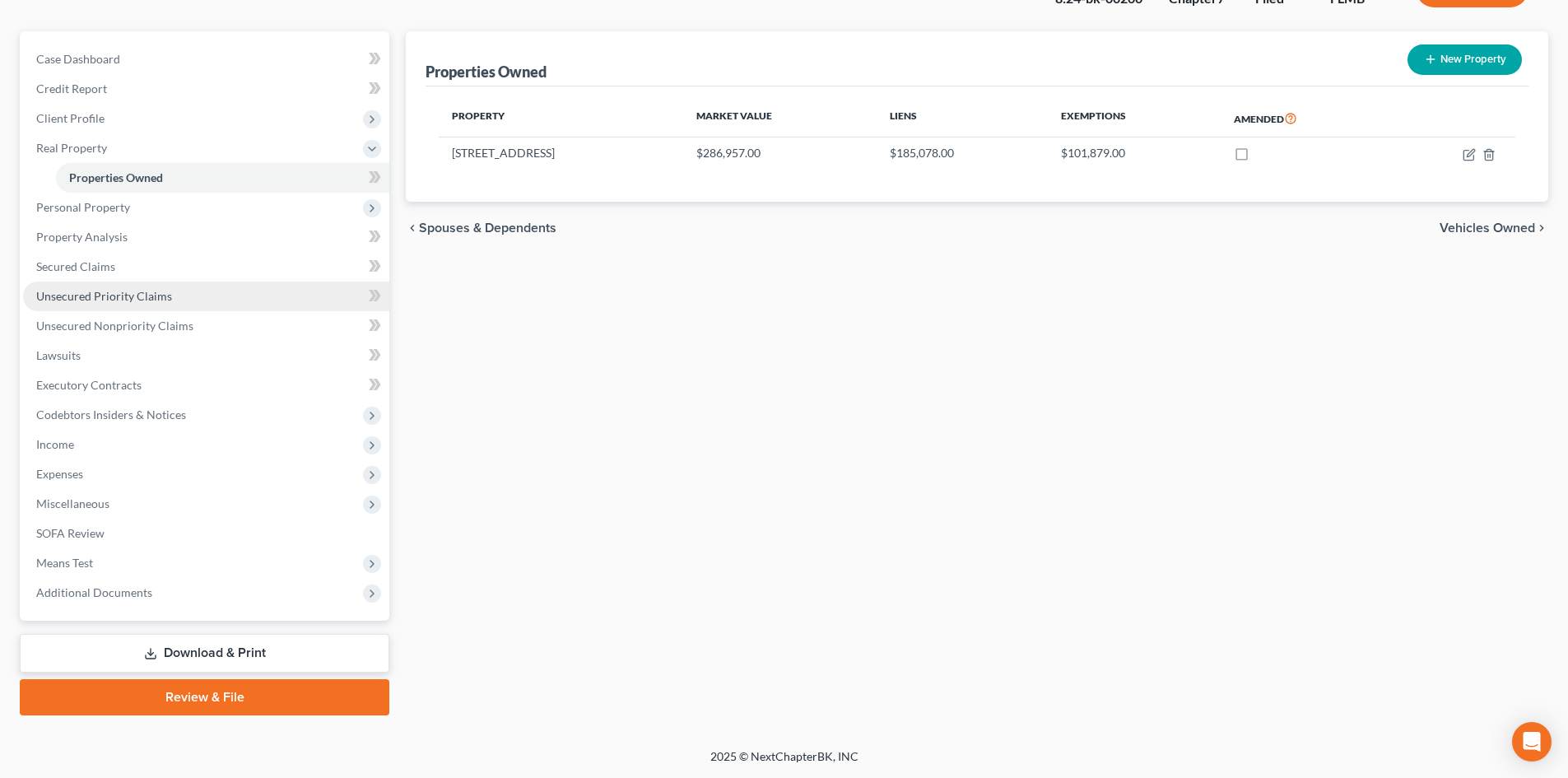
click at [111, 295] on span "Unsecured Priority Claims" at bounding box center [104, 295] width 136 height 14
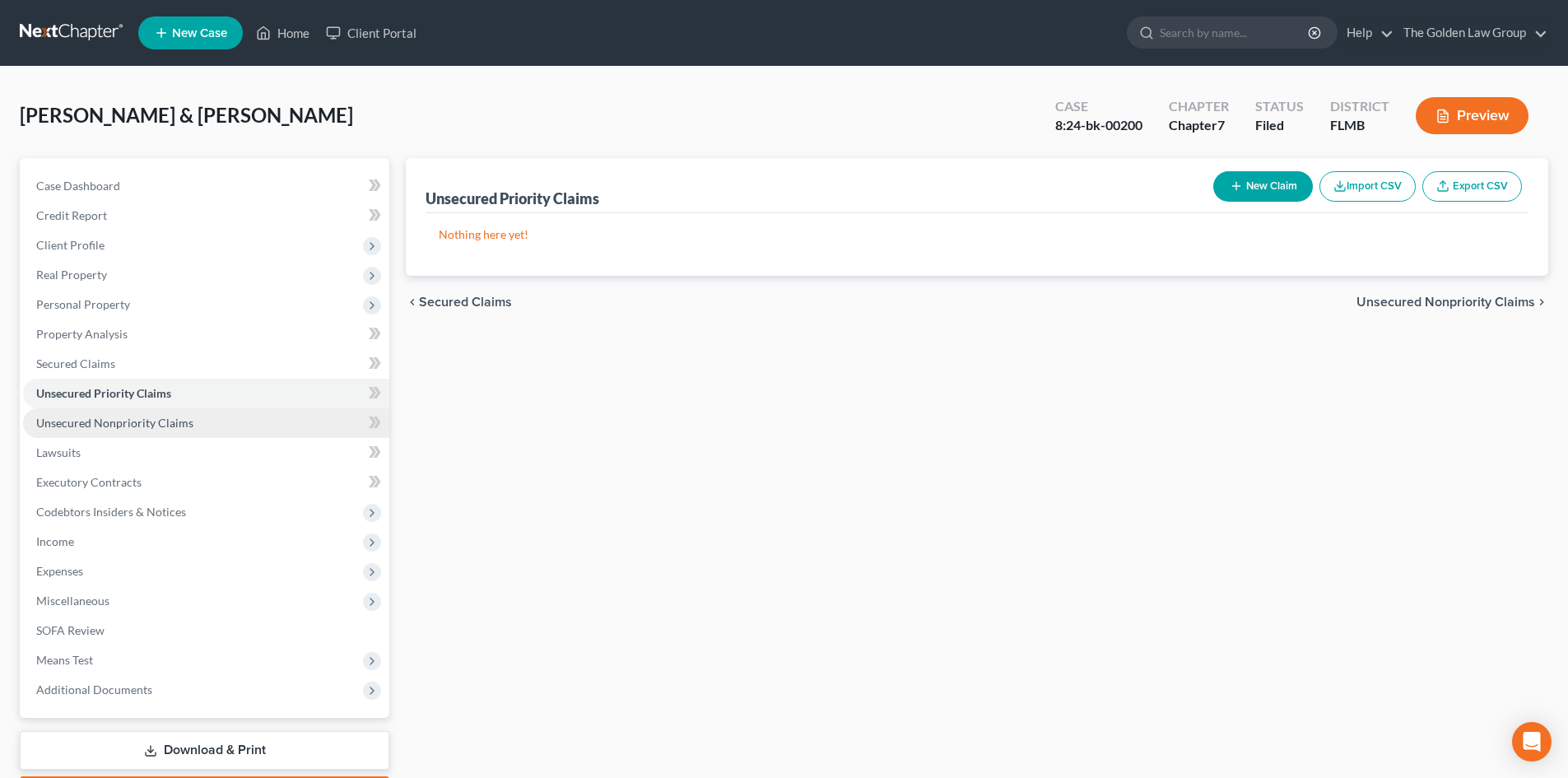
click at [128, 423] on span "Unsecured Nonpriority Claims" at bounding box center [115, 422] width 157 height 14
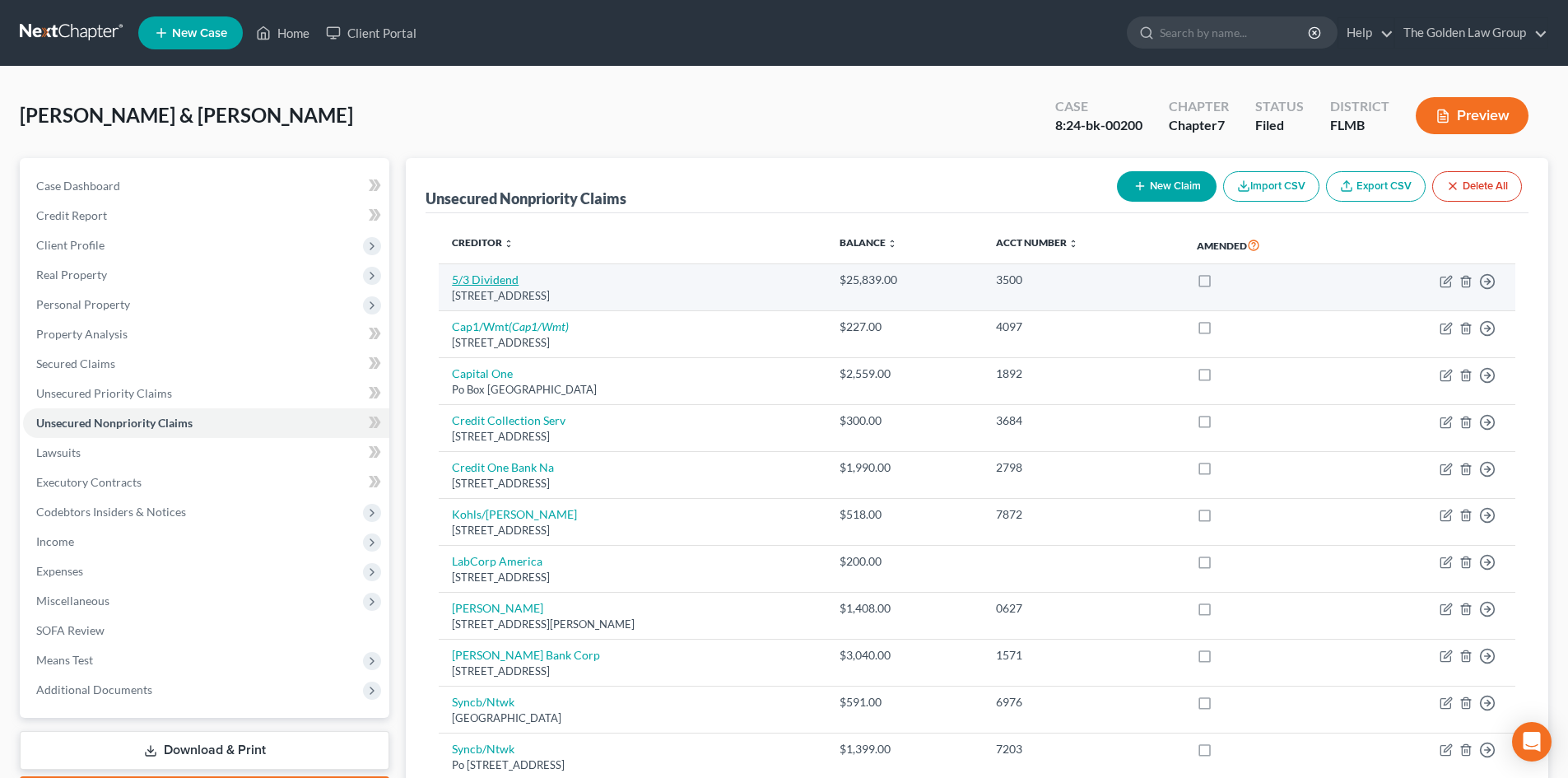
click at [476, 282] on link "5/3 Dividend" at bounding box center [485, 279] width 67 height 14
select select "4"
select select "2"
select select "1"
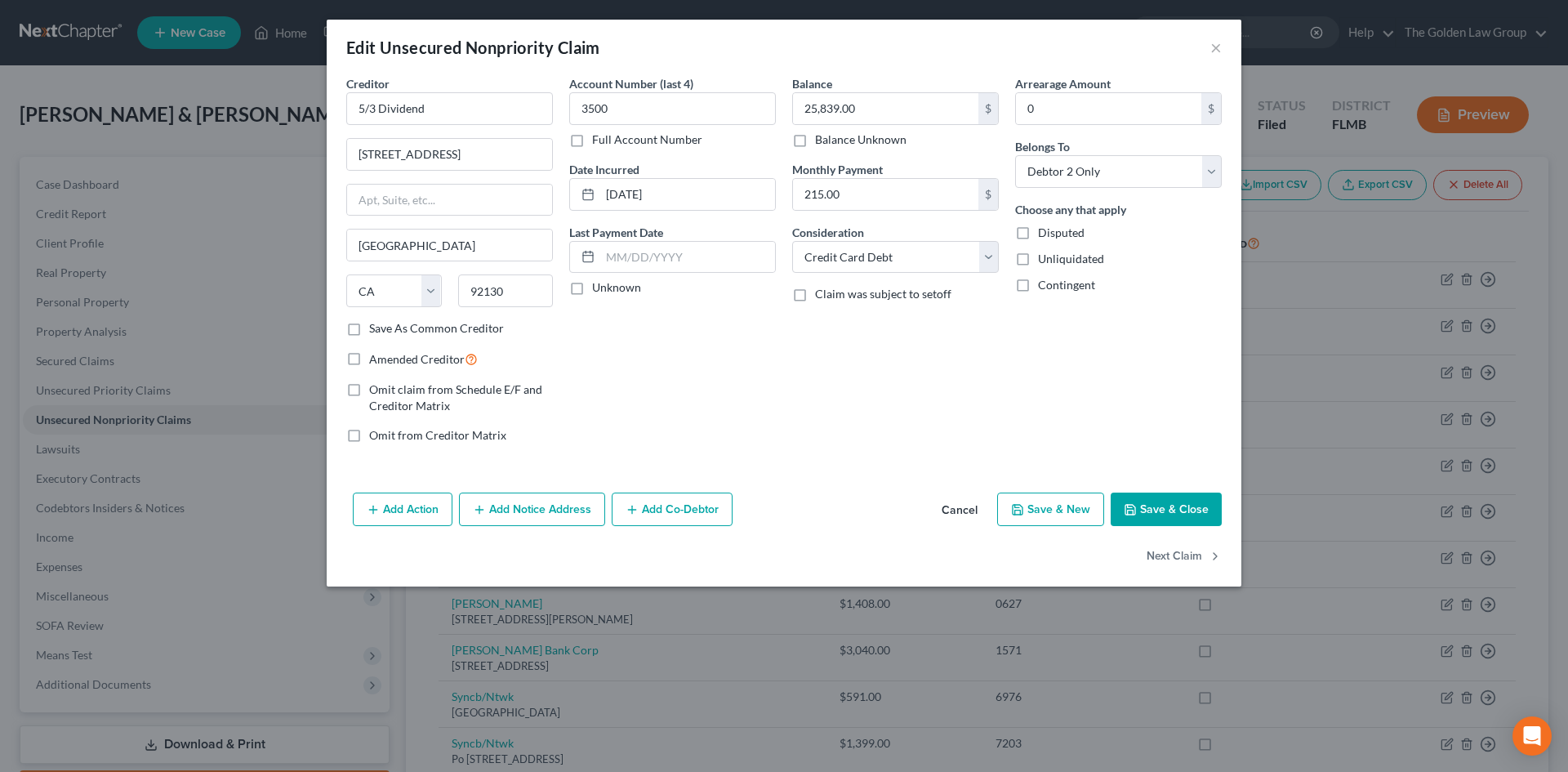
click at [964, 507] on button "Cancel" at bounding box center [960, 510] width 62 height 33
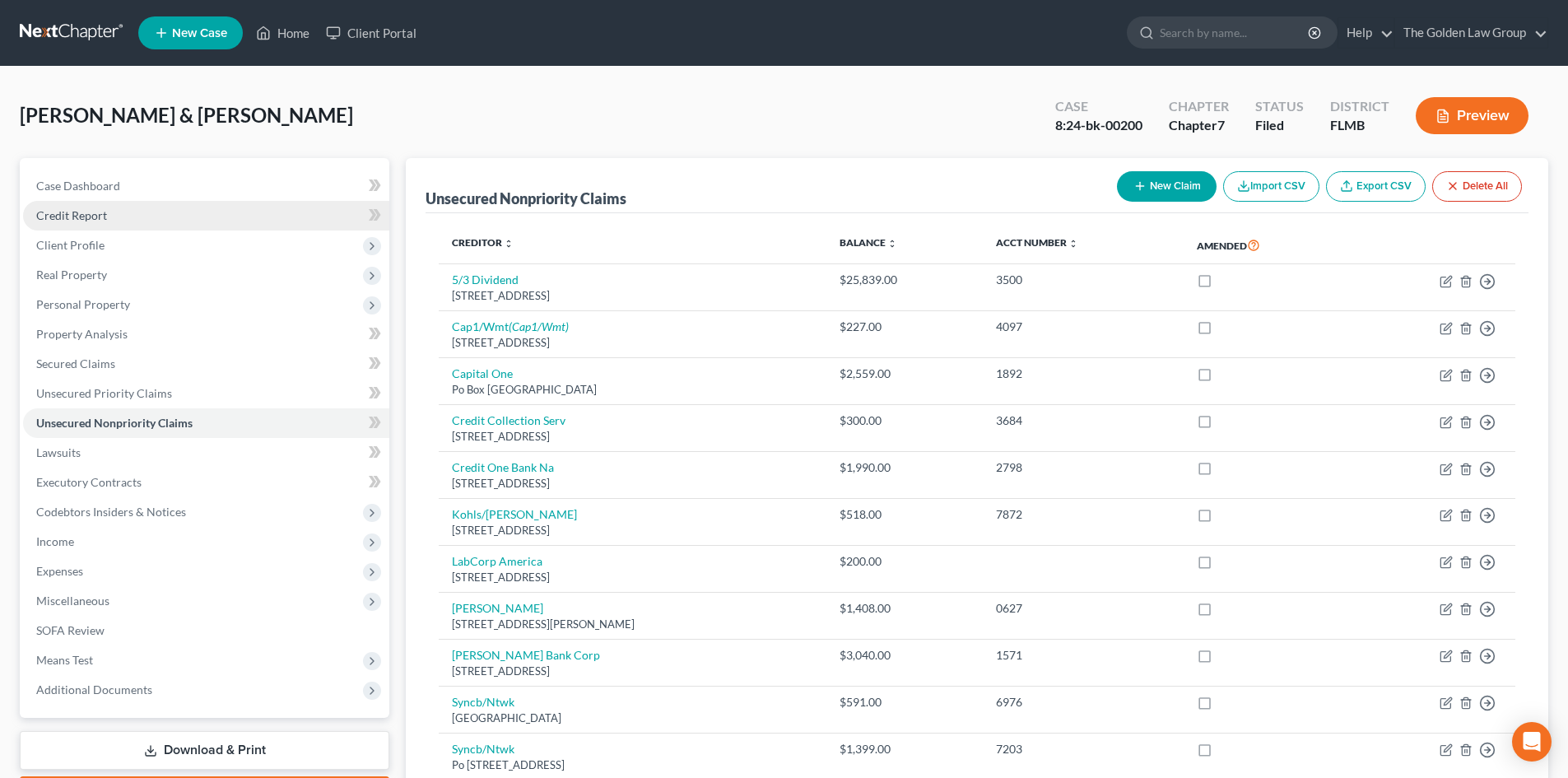
click at [113, 209] on link "Credit Report" at bounding box center [206, 216] width 366 height 30
